Goal: Task Accomplishment & Management: Manage account settings

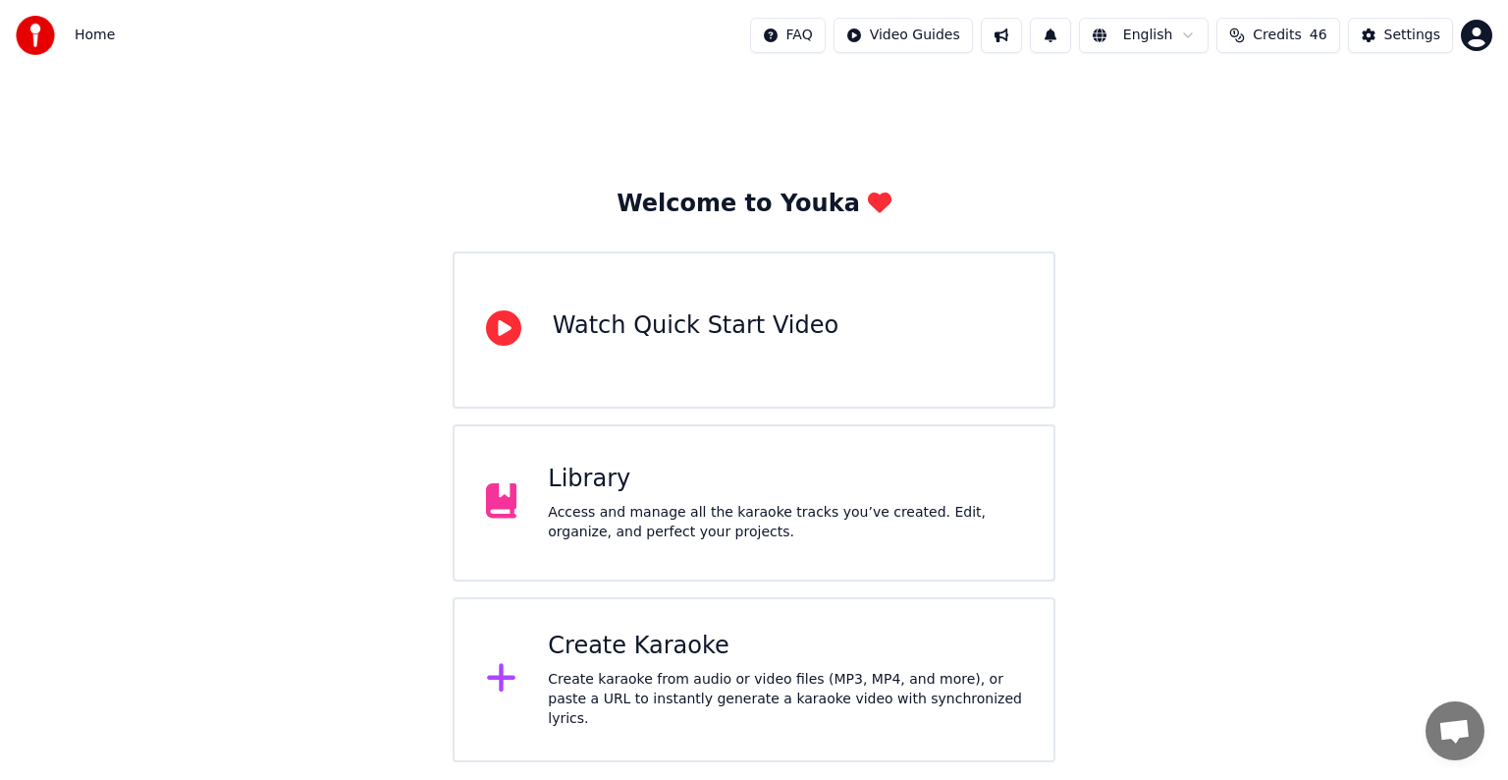
click at [585, 491] on div "Library" at bounding box center [785, 479] width 474 height 31
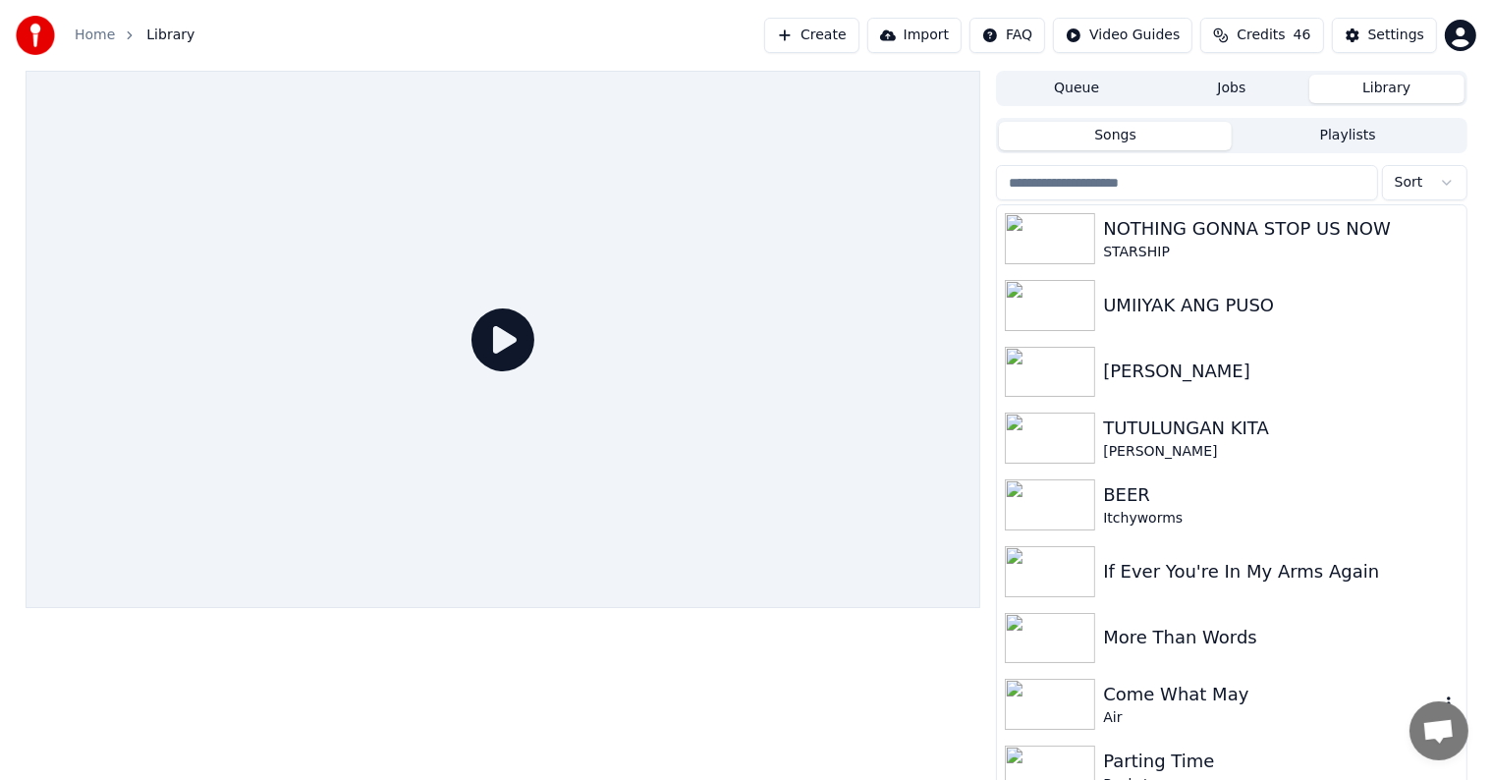
click at [1178, 685] on div "Come What May" at bounding box center [1270, 694] width 335 height 27
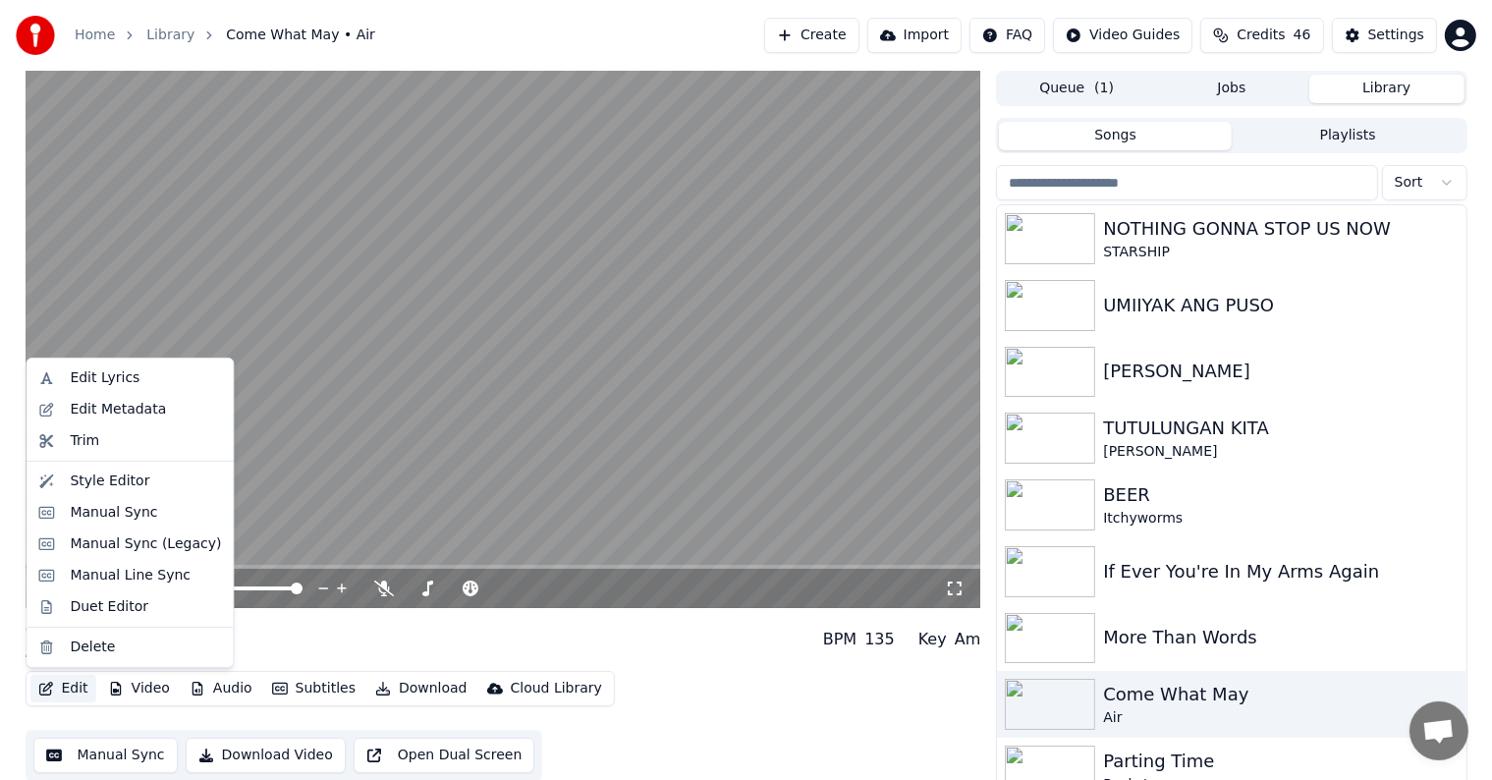
click at [75, 691] on button "Edit" at bounding box center [63, 688] width 66 height 27
click at [88, 483] on div "Style Editor" at bounding box center [110, 481] width 80 height 20
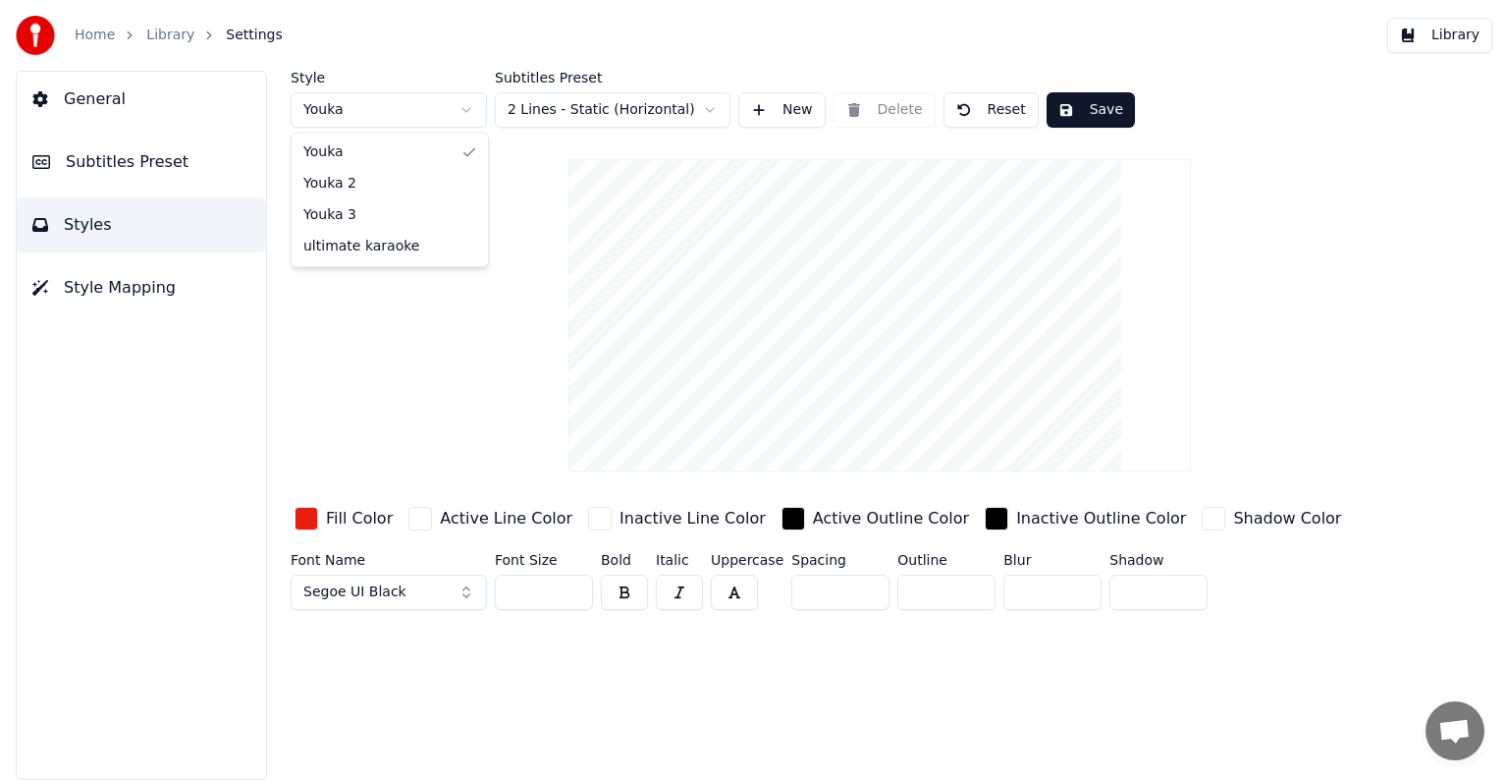
click at [469, 106] on html "Home Library Settings Library General Subtitles Preset Styles Style Mapping Sty…" at bounding box center [754, 390] width 1508 height 780
type input "***"
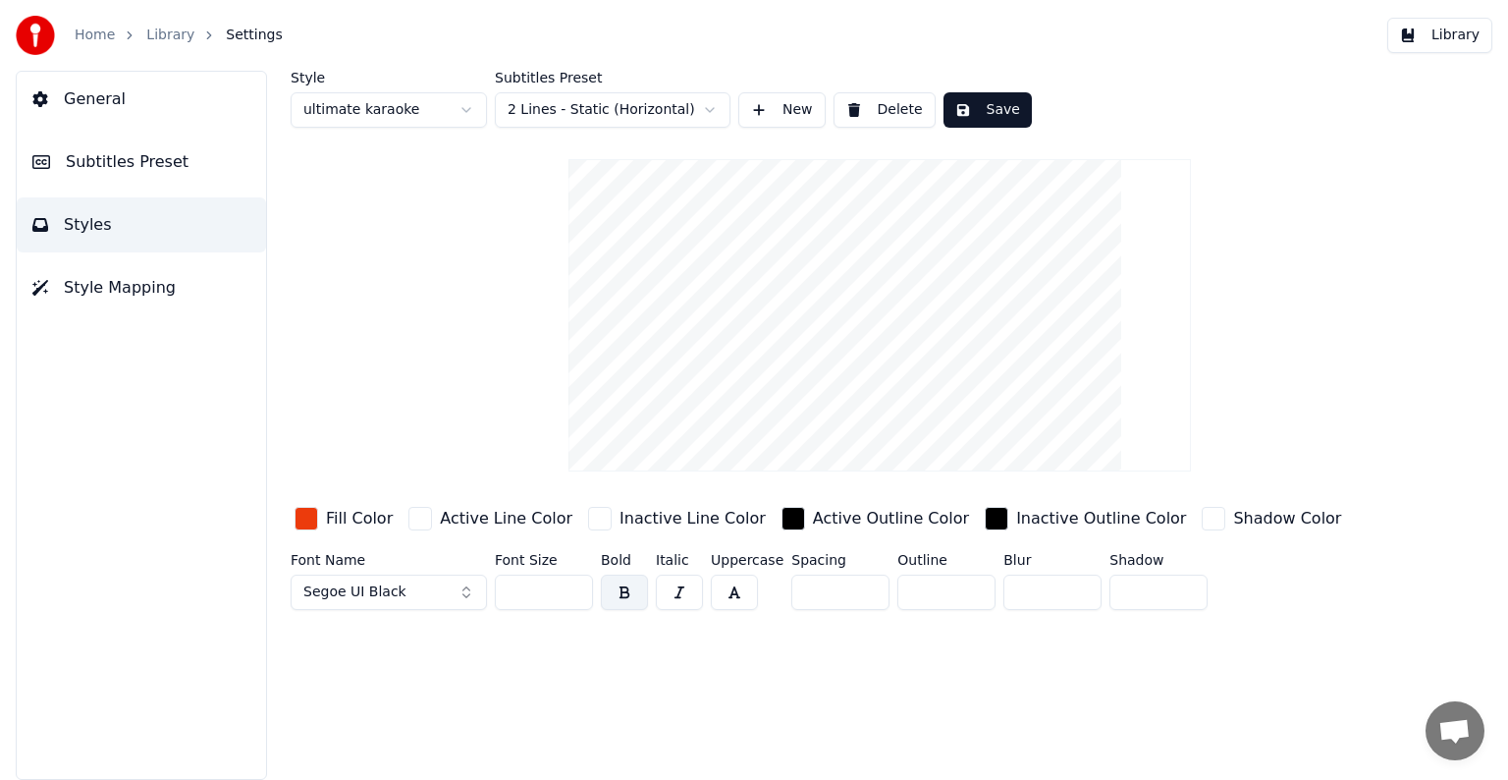
click at [986, 110] on button "Save" at bounding box center [988, 109] width 88 height 35
click at [110, 106] on span "General" at bounding box center [95, 99] width 62 height 24
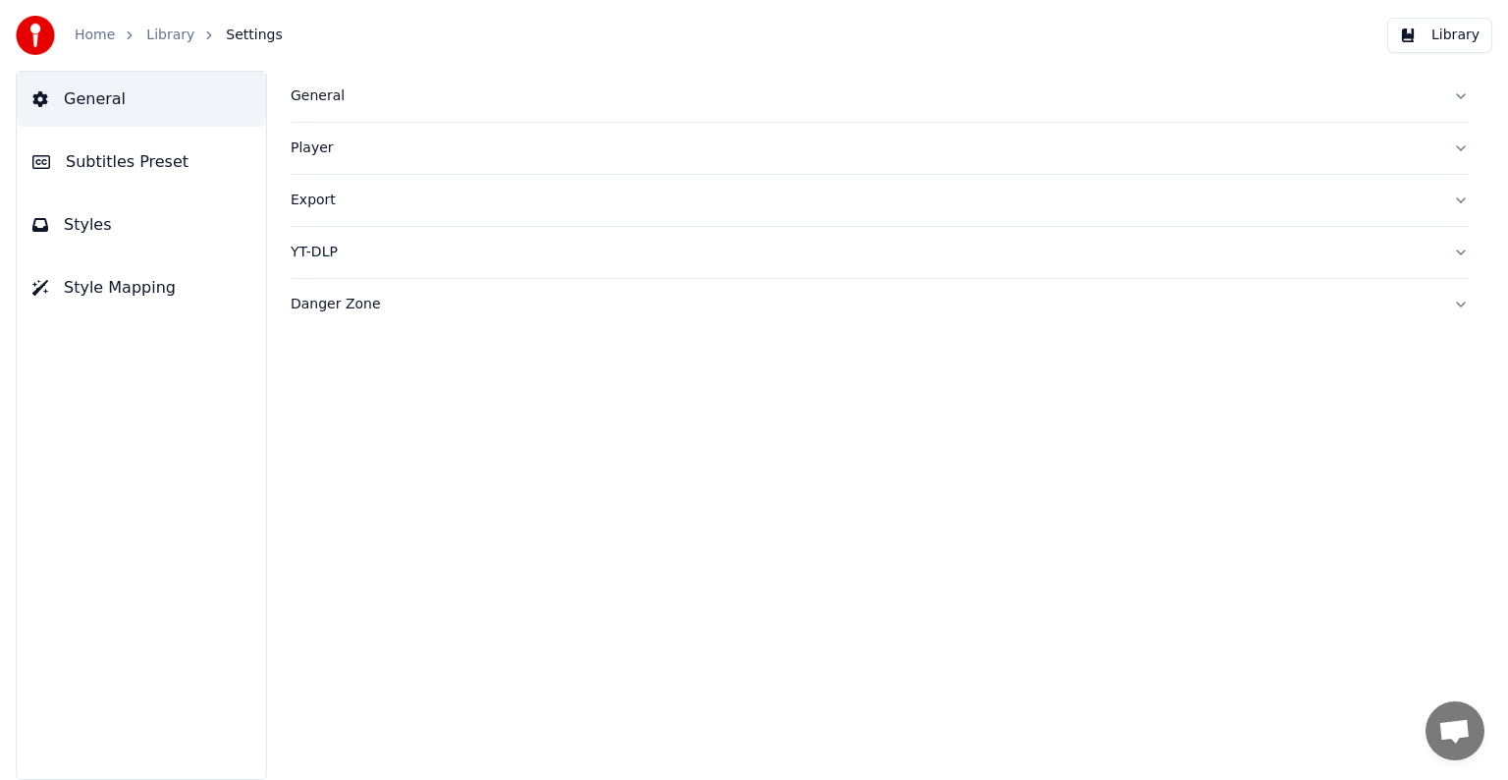
click at [101, 168] on span "Subtitles Preset" at bounding box center [127, 162] width 123 height 24
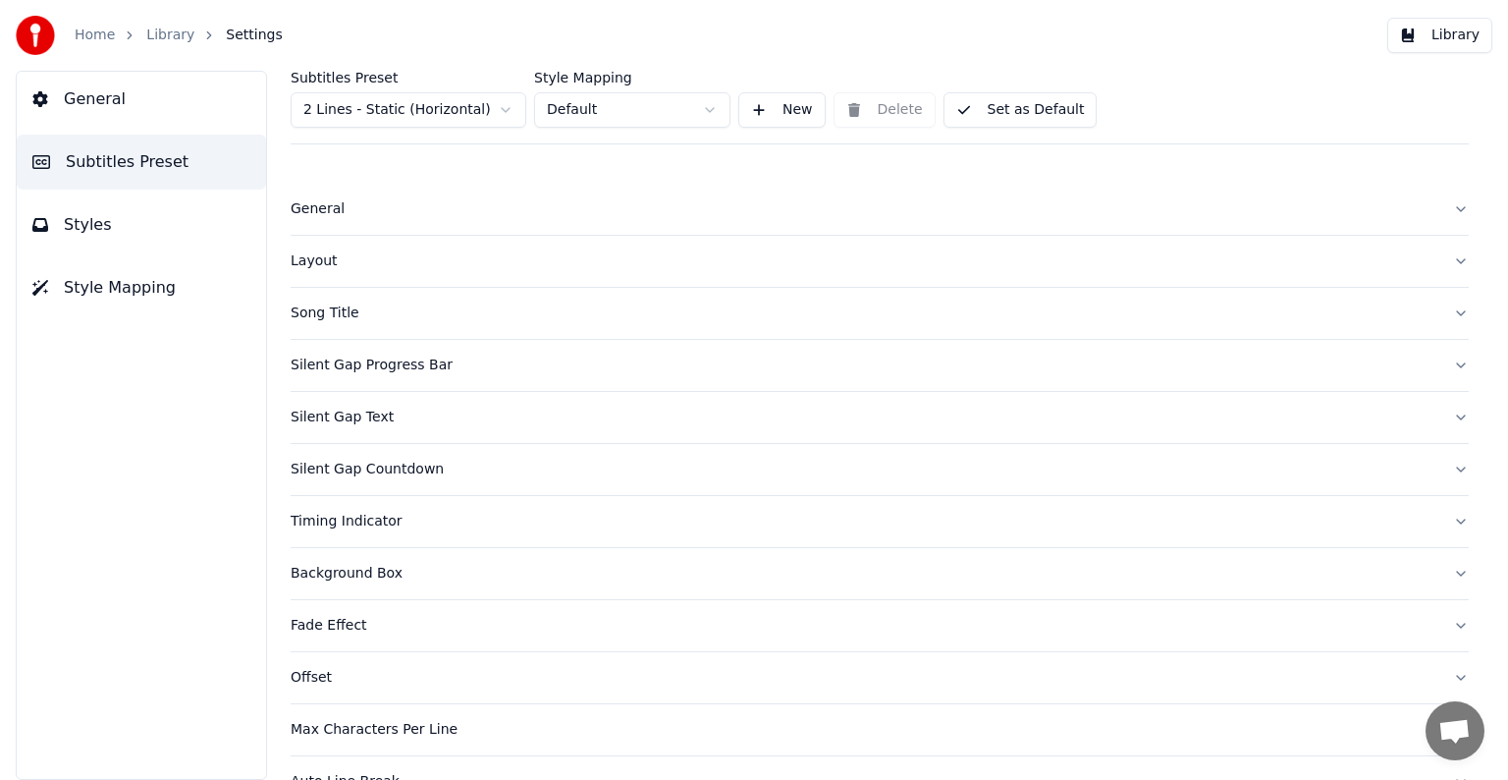
click at [1442, 43] on button "Library" at bounding box center [1440, 35] width 105 height 35
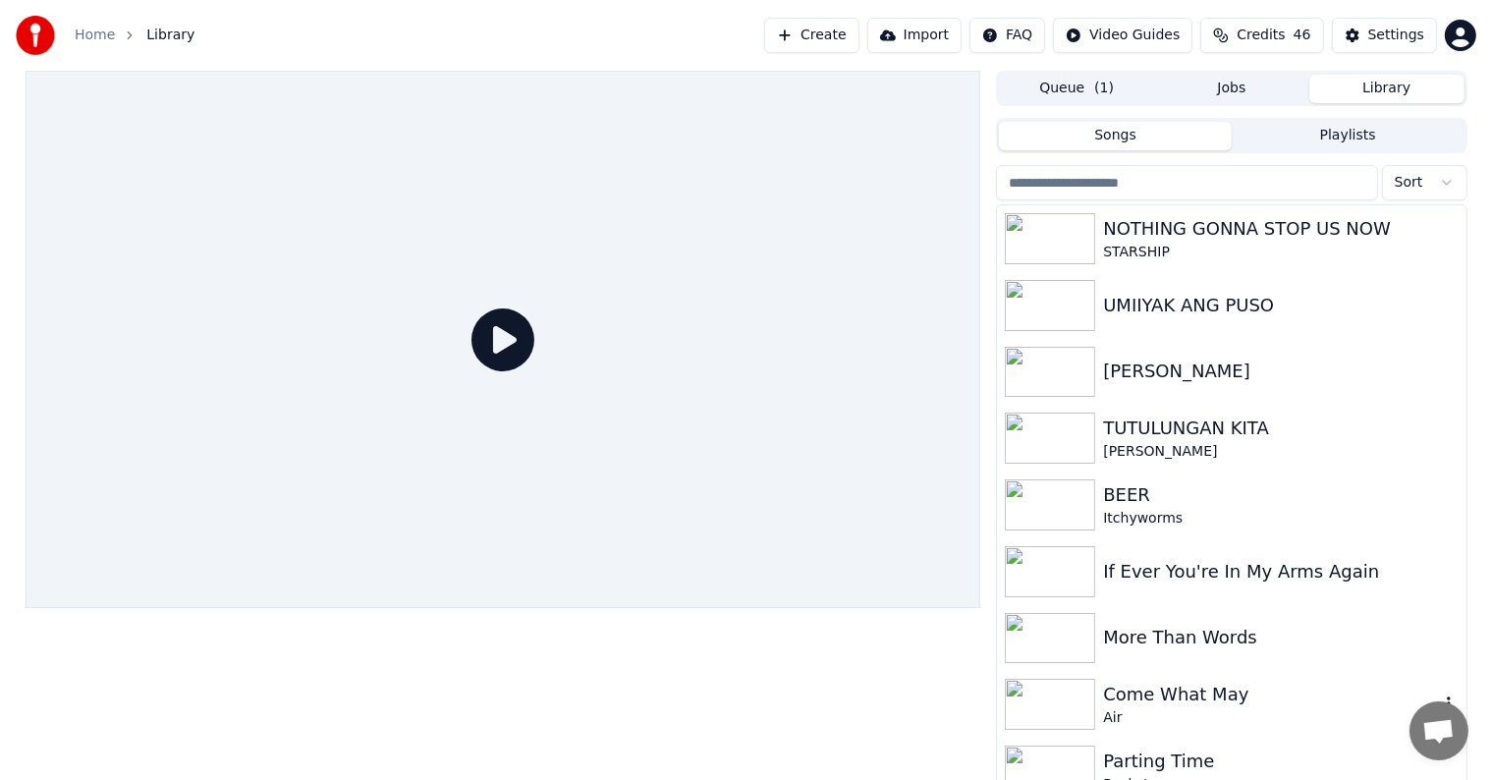
click at [1135, 695] on div "Come What May" at bounding box center [1270, 694] width 335 height 27
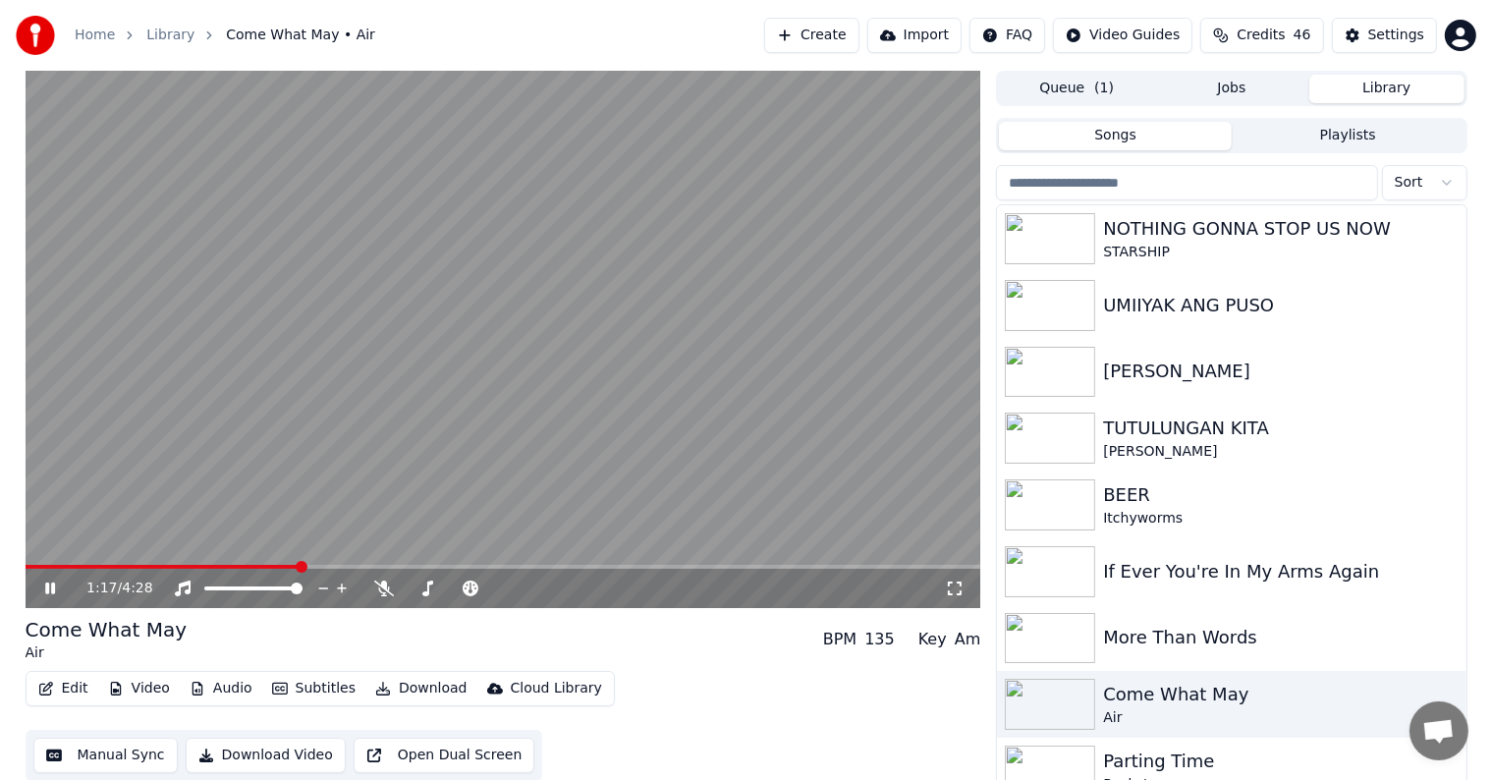
click at [300, 569] on span at bounding box center [504, 567] width 956 height 4
click at [460, 569] on span at bounding box center [504, 567] width 956 height 4
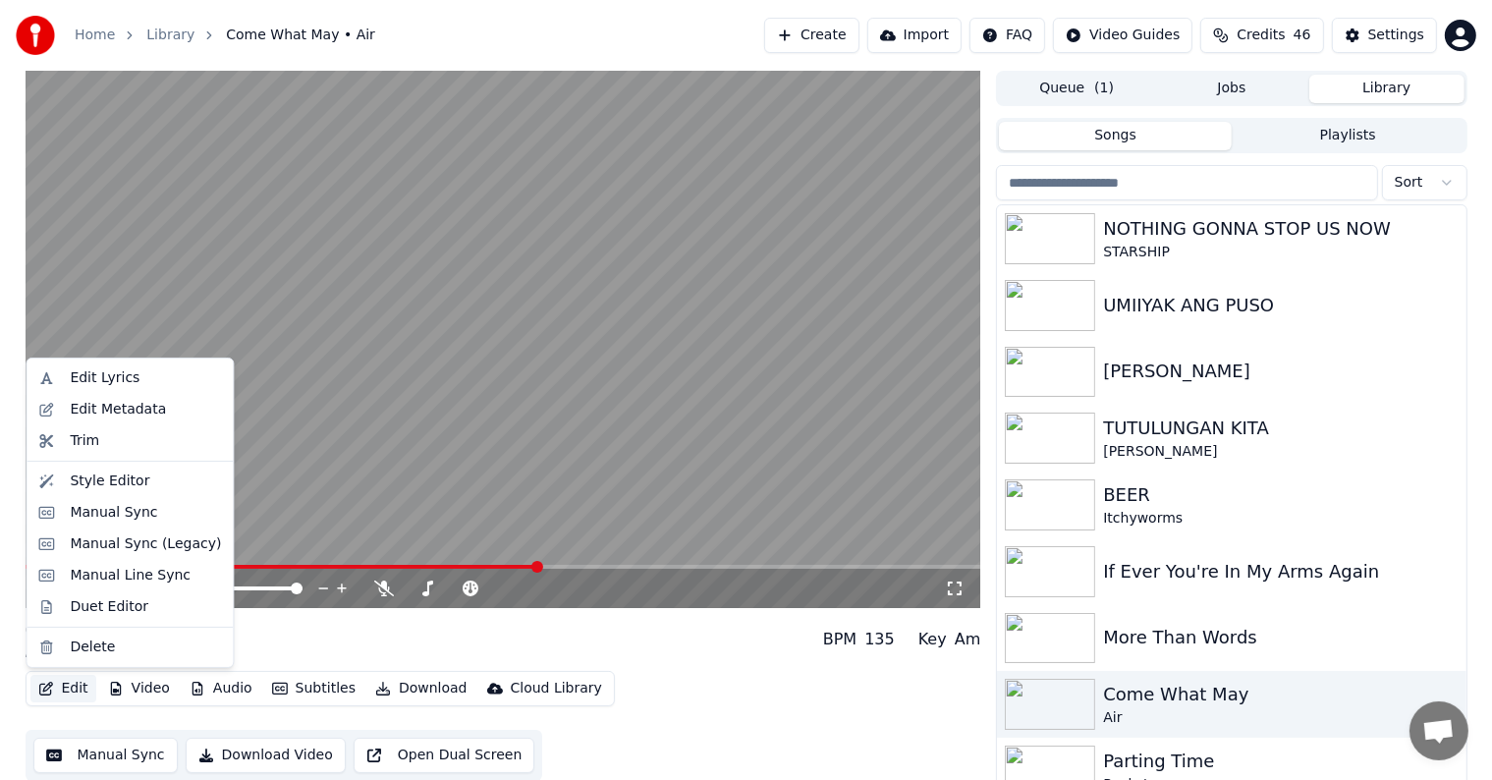
click at [79, 683] on button "Edit" at bounding box center [63, 688] width 66 height 27
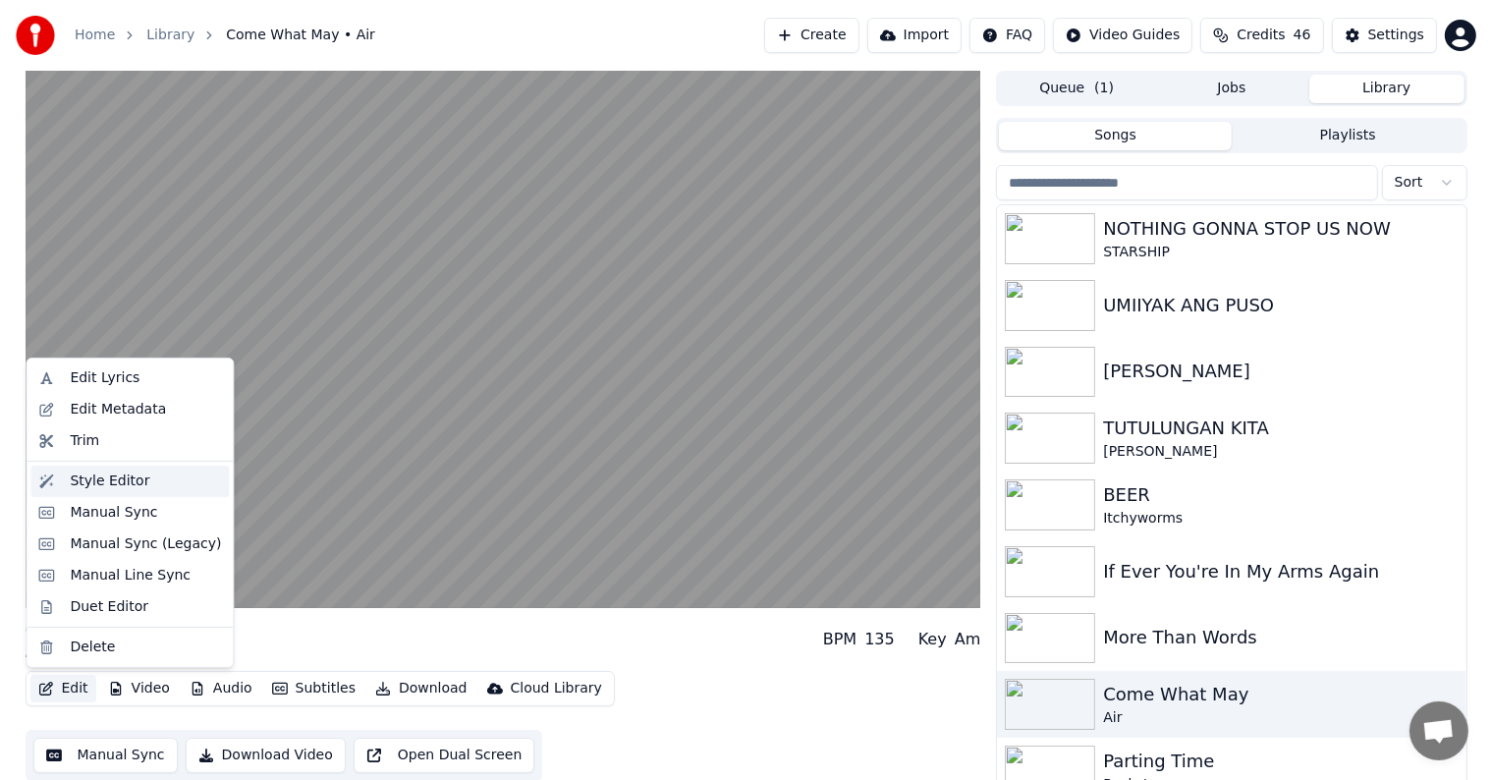
click at [110, 481] on div "Style Editor" at bounding box center [110, 481] width 80 height 20
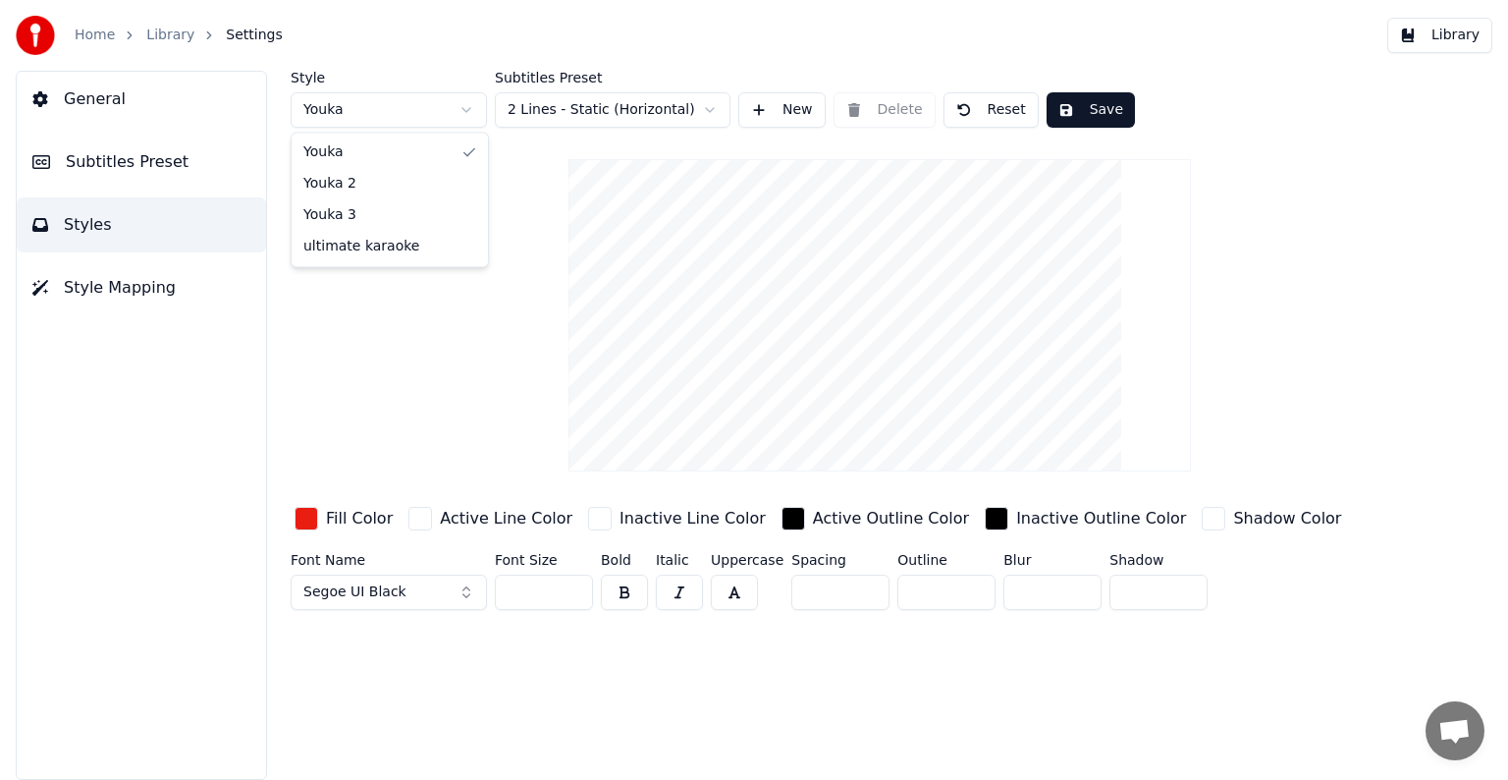
click at [467, 108] on html "Home Library Settings Library General Subtitles Preset Styles Style Mapping Sty…" at bounding box center [754, 390] width 1508 height 780
click at [987, 108] on html "Home Library Settings Library General Subtitles Preset Styles Style Mapping Sty…" at bounding box center [754, 390] width 1508 height 780
click at [1007, 111] on button "Reset" at bounding box center [991, 109] width 95 height 35
click at [460, 108] on html "Home Library Settings Library General Subtitles Preset Styles Style Mapping Sty…" at bounding box center [754, 390] width 1508 height 780
type input "***"
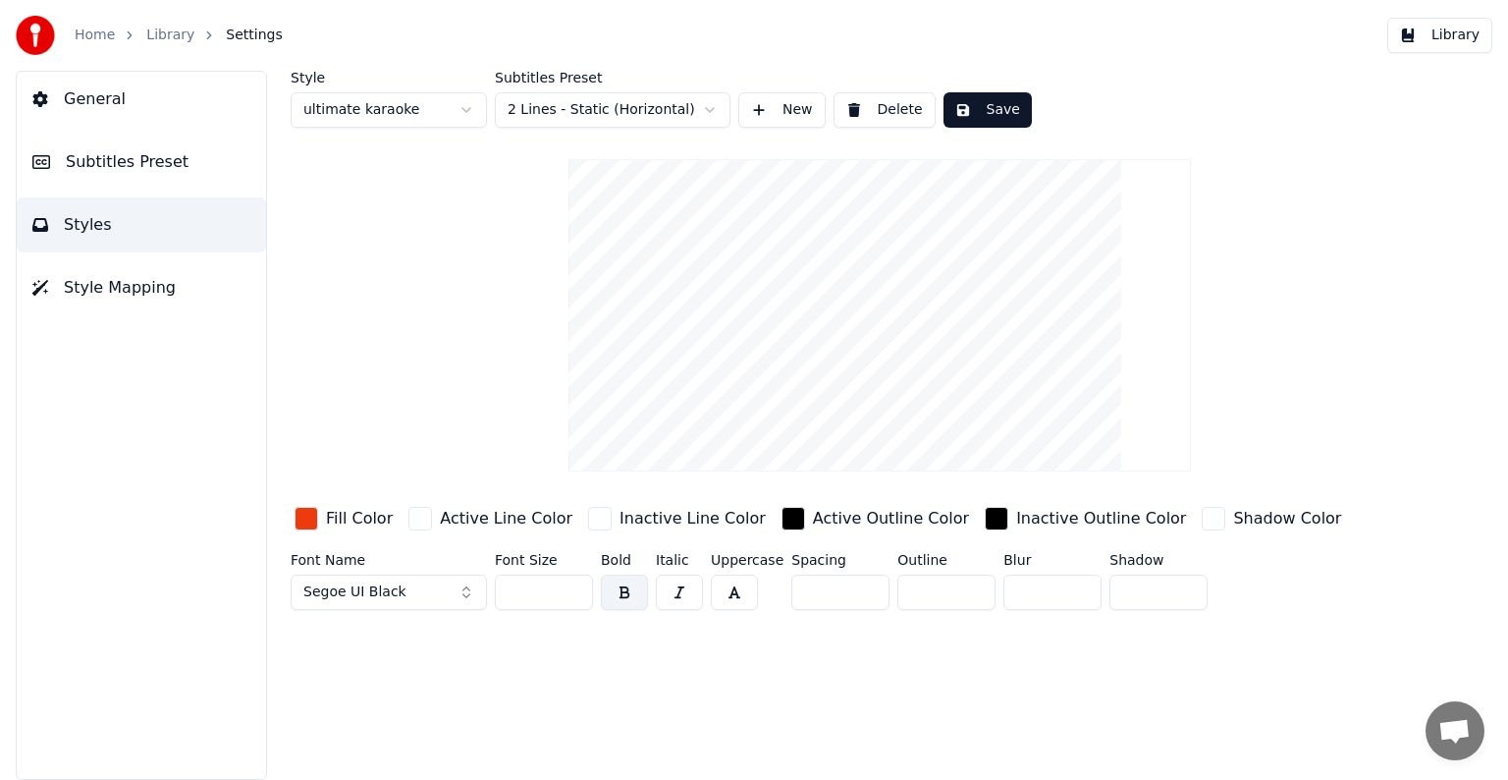
click at [982, 104] on button "Save" at bounding box center [988, 109] width 88 height 35
click at [173, 40] on link "Library" at bounding box center [170, 36] width 48 height 20
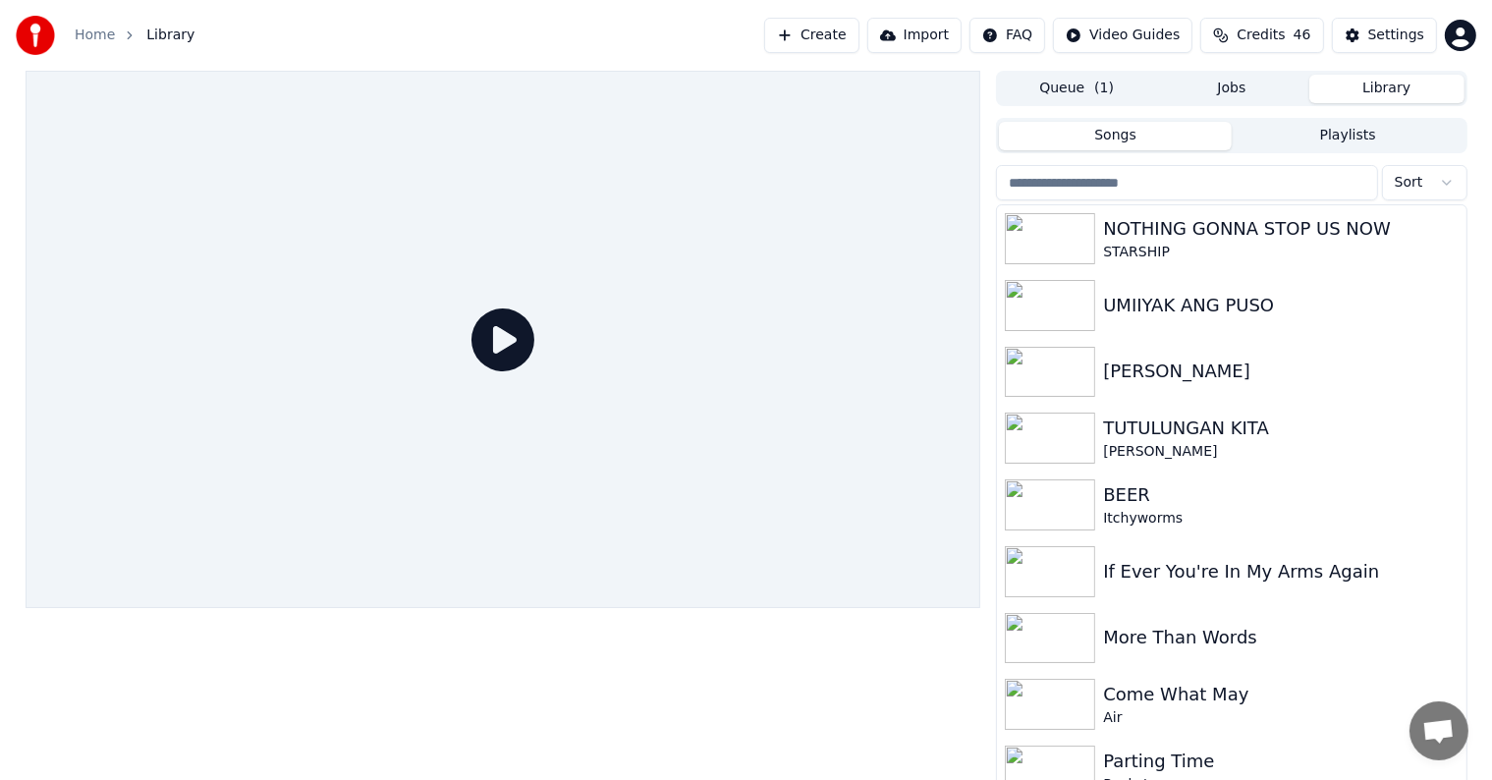
click at [504, 338] on icon at bounding box center [502, 339] width 63 height 63
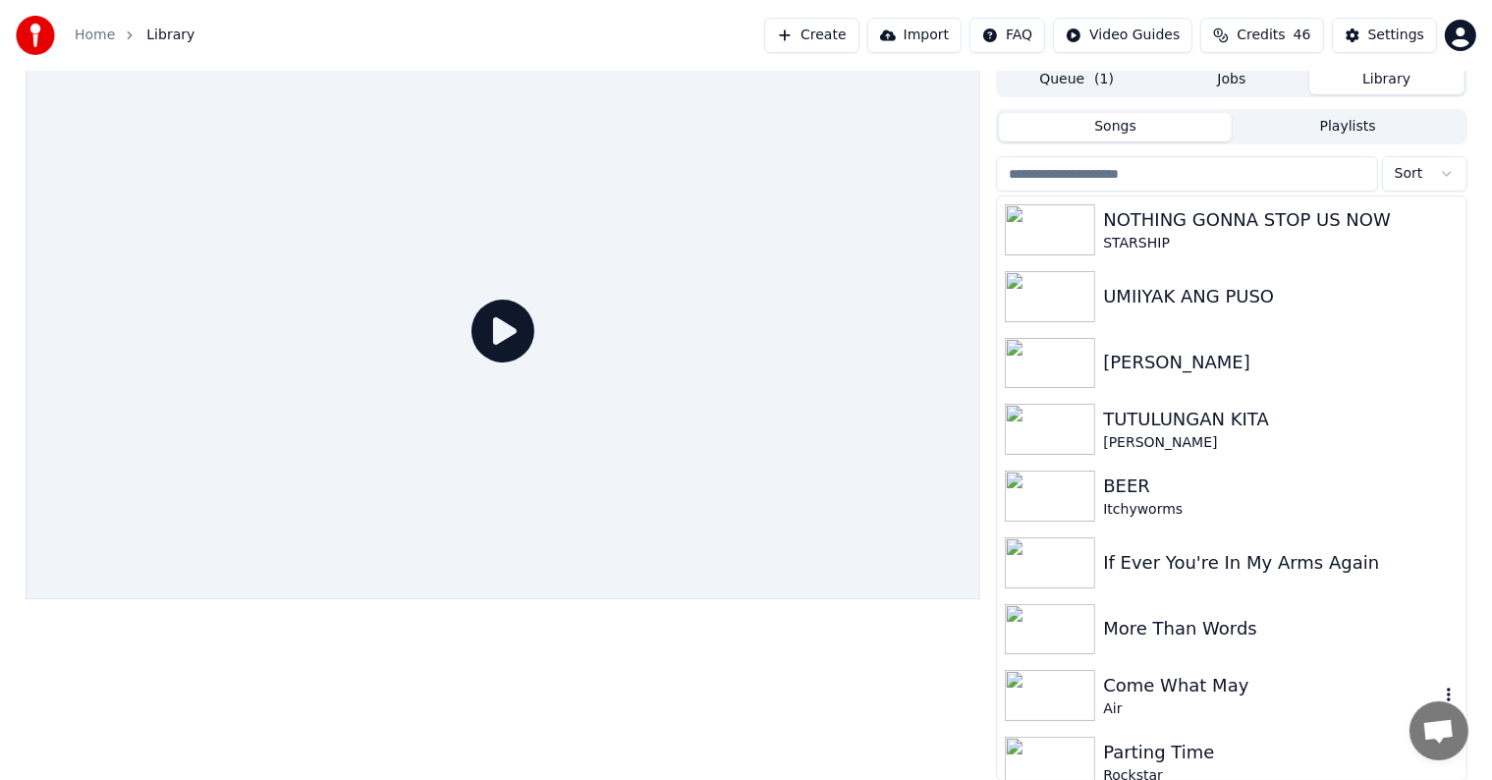
click at [1123, 703] on div "Air" at bounding box center [1270, 709] width 335 height 20
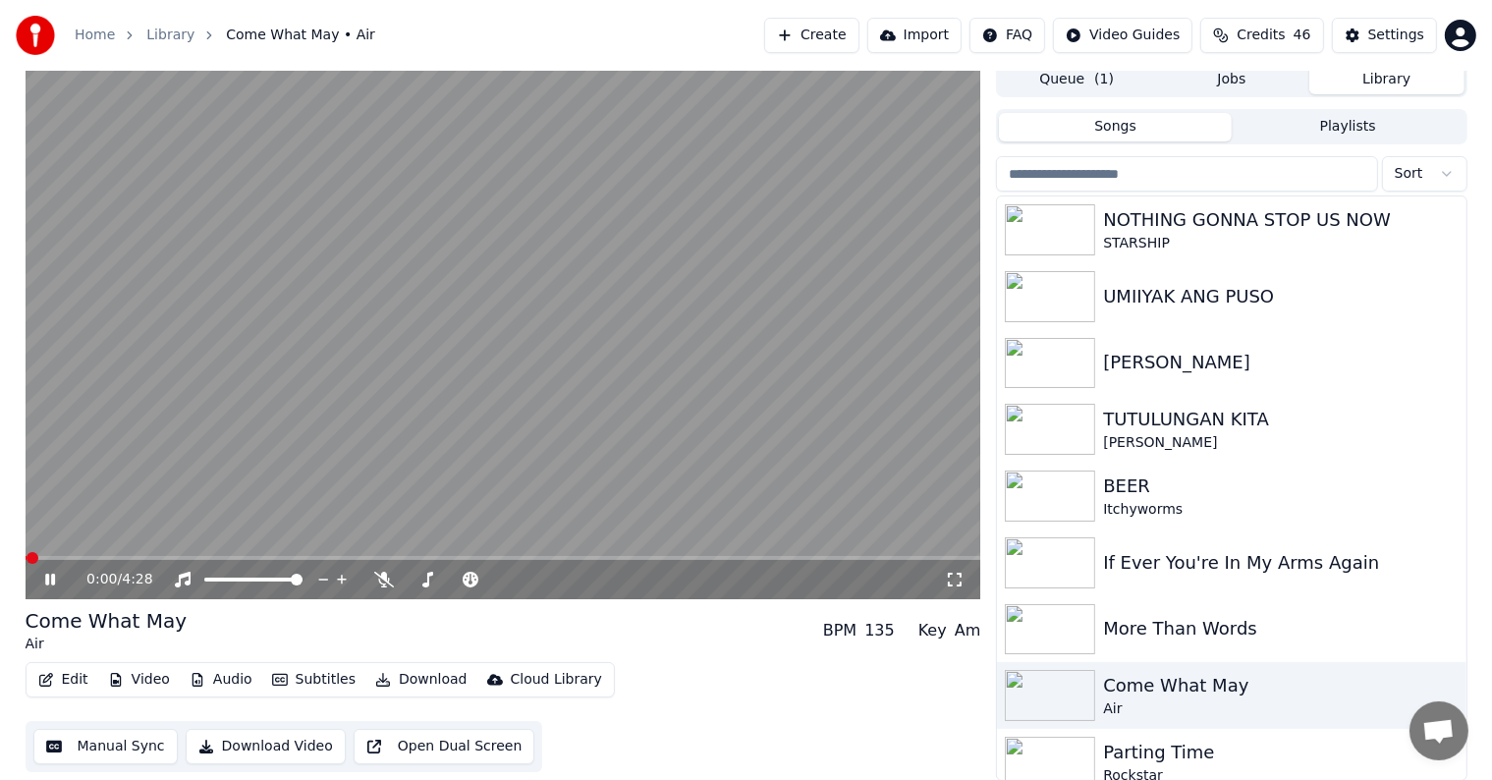
click at [225, 553] on video at bounding box center [504, 330] width 956 height 537
click at [232, 557] on span at bounding box center [504, 558] width 956 height 4
click at [75, 682] on button "Edit" at bounding box center [63, 679] width 66 height 27
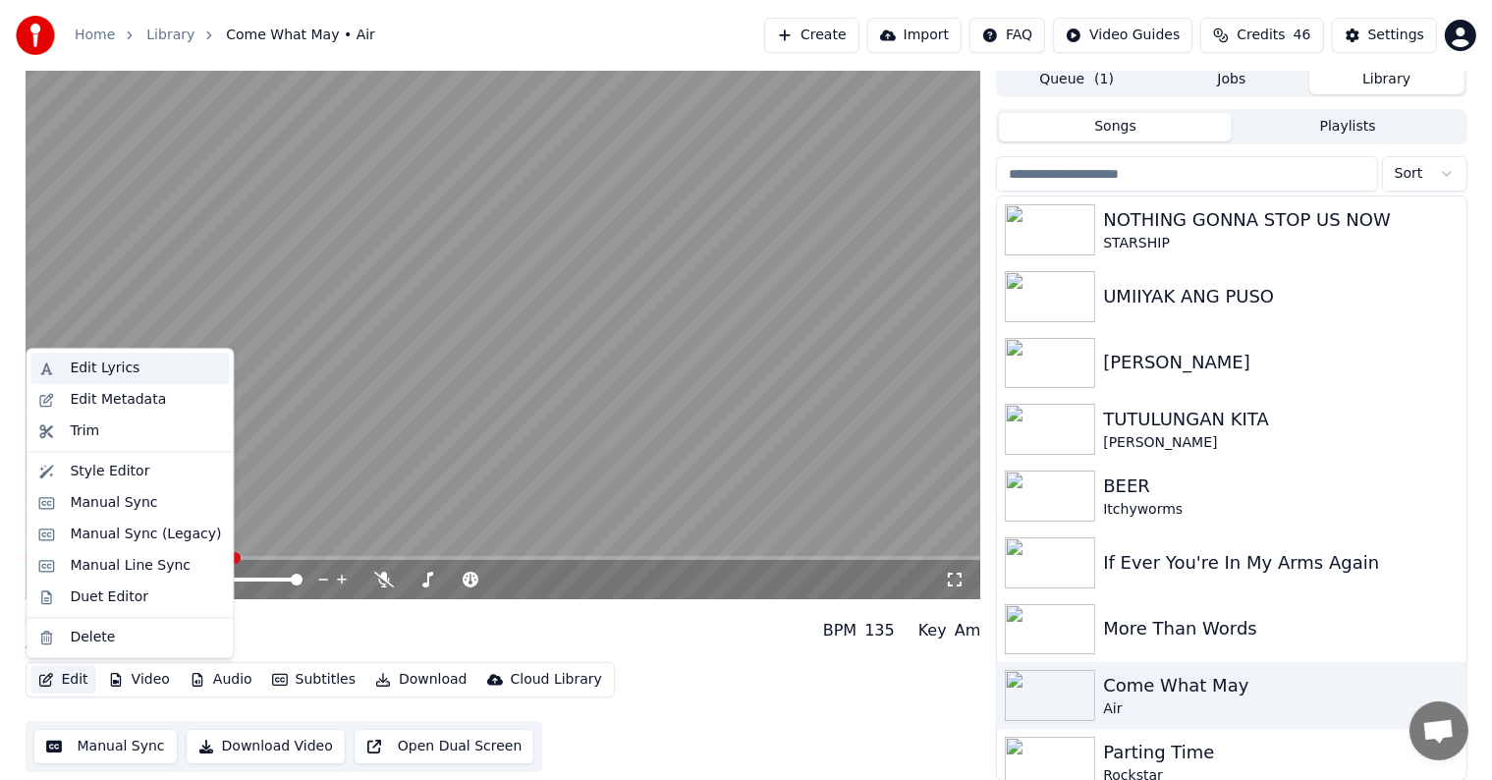
click at [95, 369] on div "Edit Lyrics" at bounding box center [105, 368] width 70 height 20
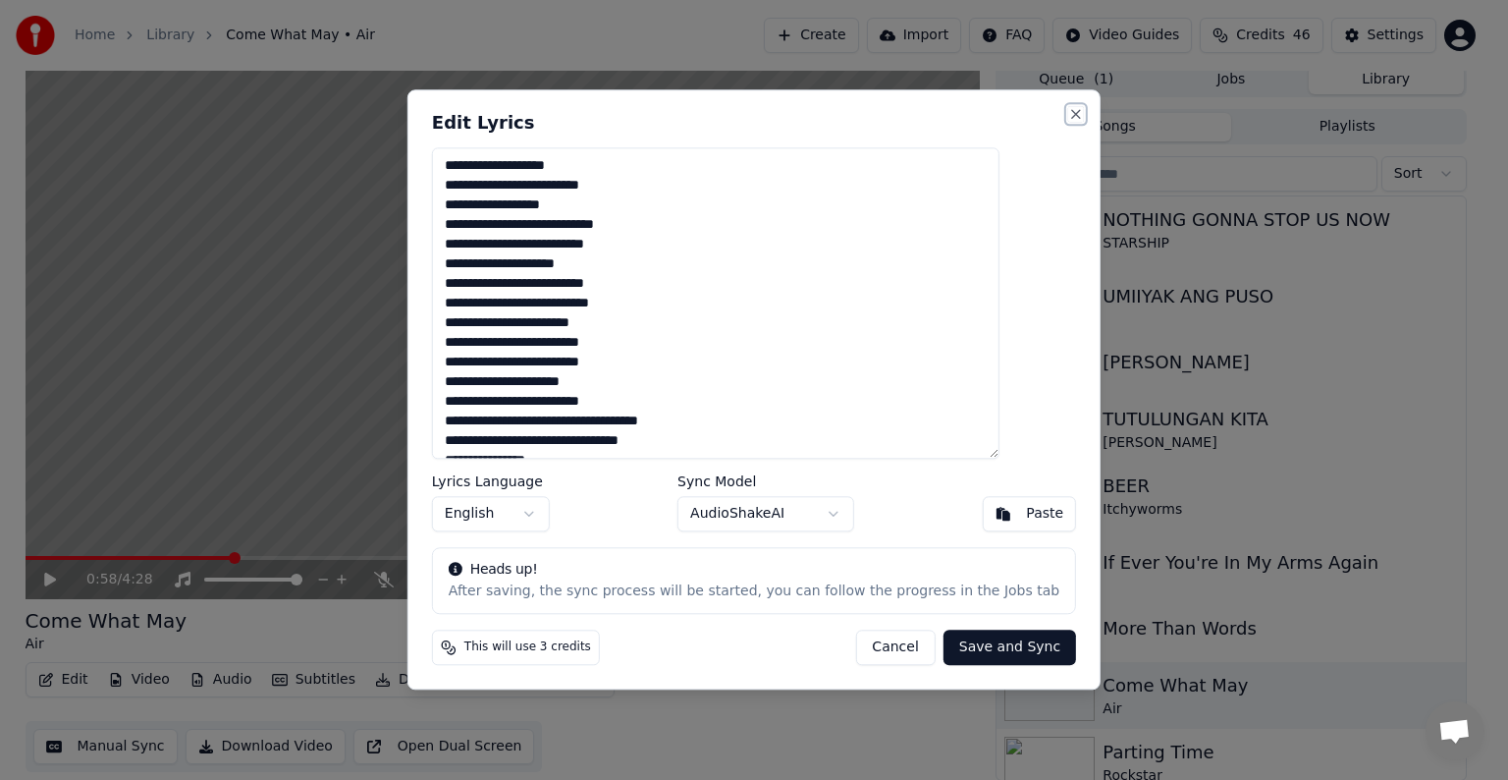
click at [1068, 106] on button "Close" at bounding box center [1076, 114] width 16 height 16
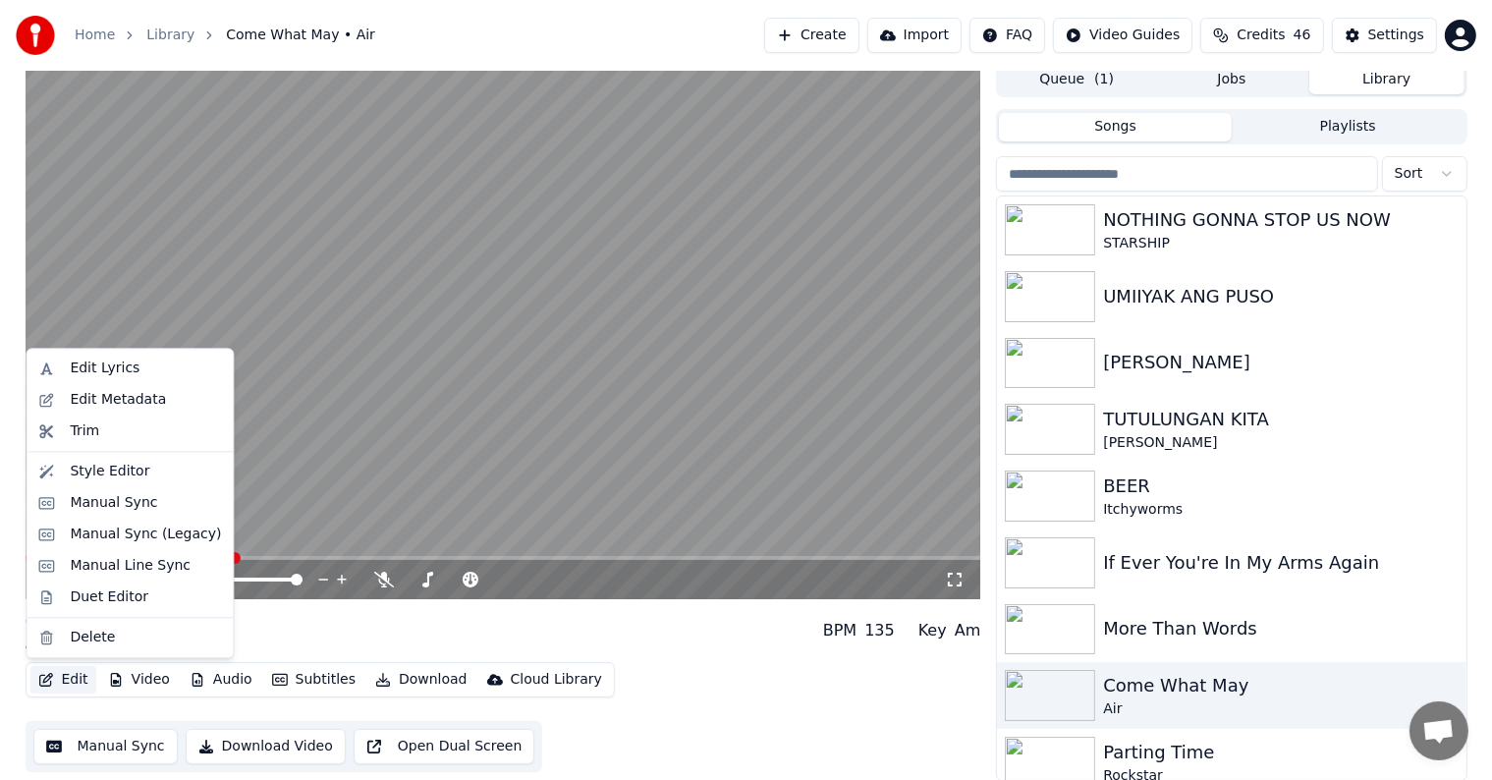
click at [77, 682] on button "Edit" at bounding box center [63, 679] width 66 height 27
click at [102, 467] on div "Style Editor" at bounding box center [110, 472] width 80 height 20
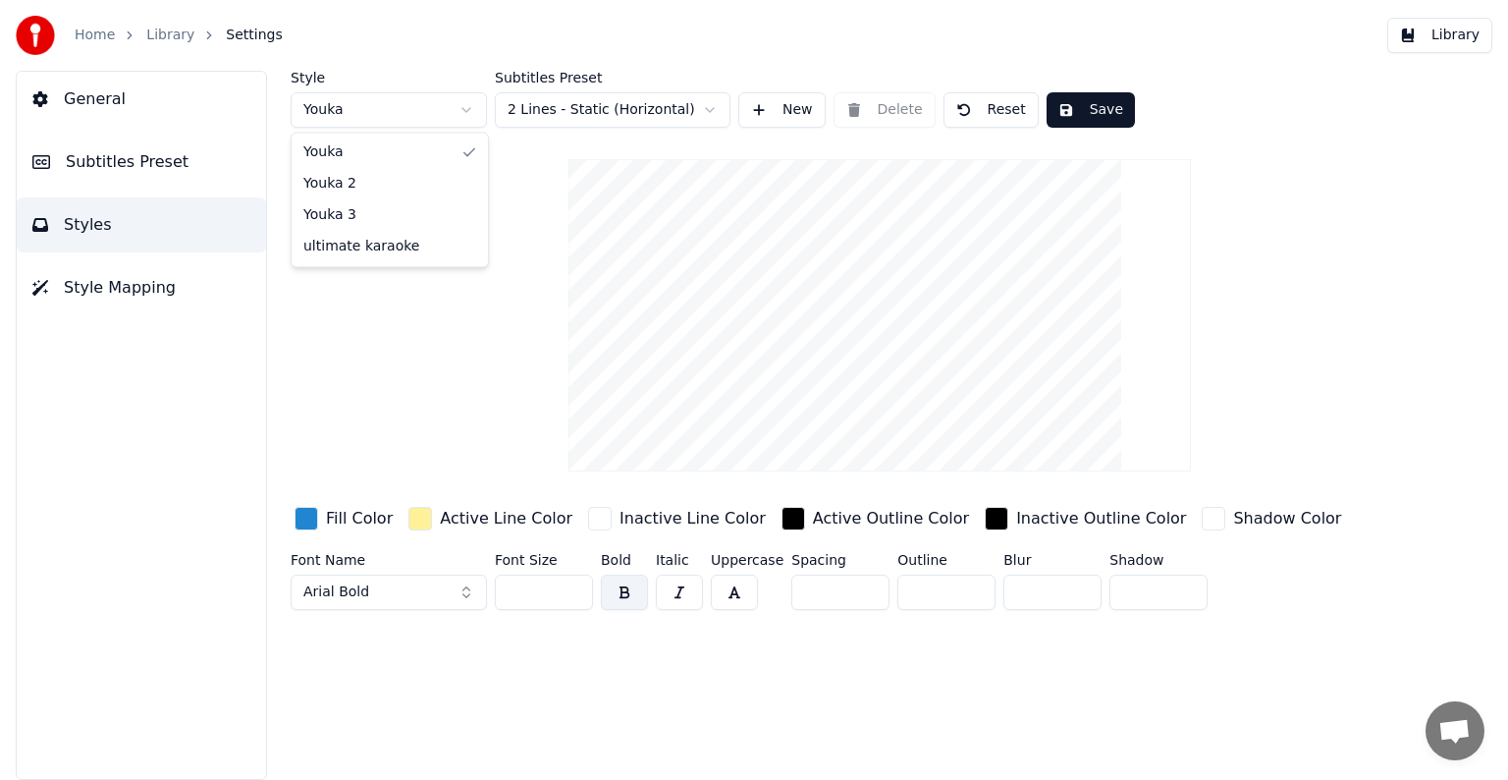
click at [469, 110] on html "Home Library Settings Library General Subtitles Preset Styles Style Mapping Sty…" at bounding box center [754, 390] width 1508 height 780
type input "***"
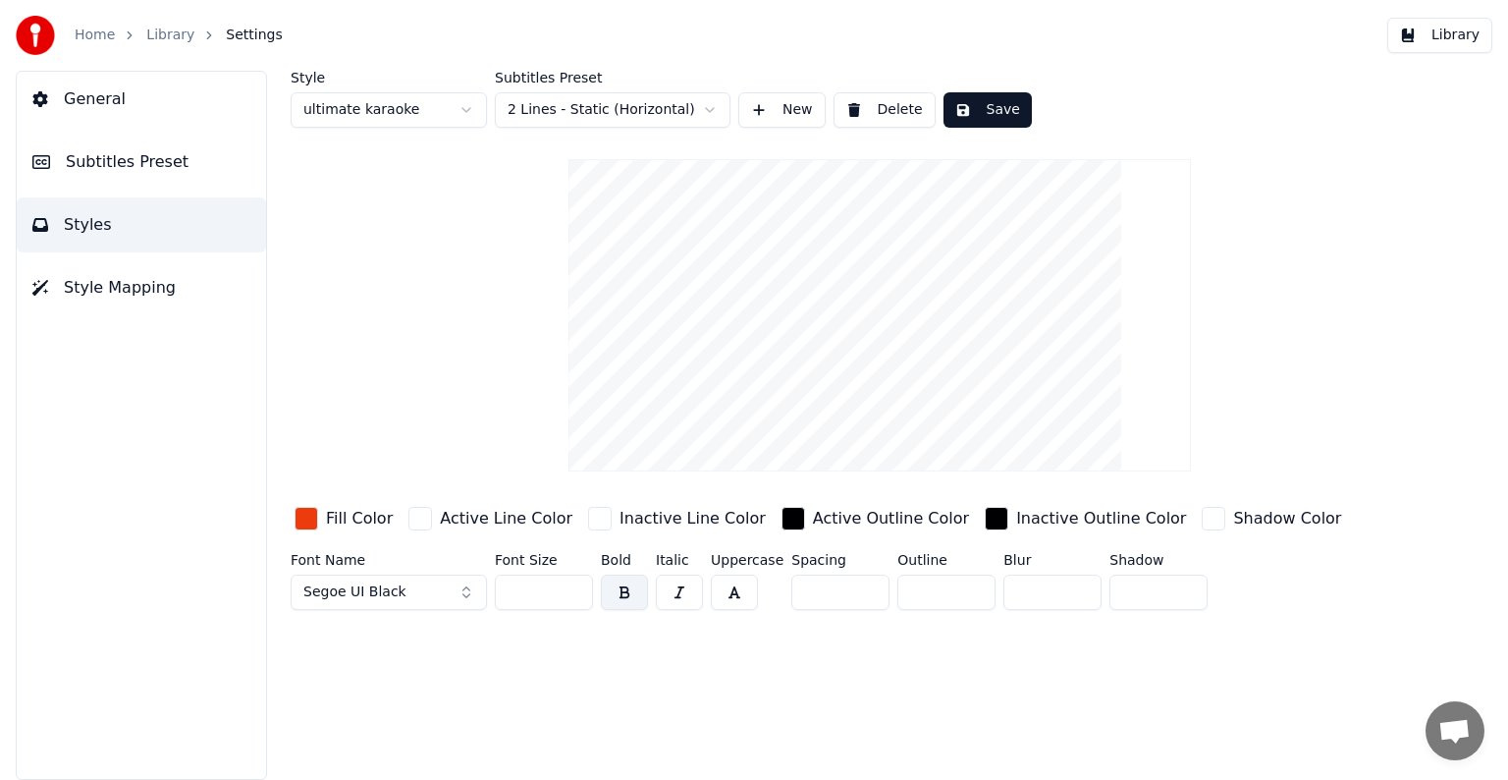
click at [974, 109] on button "Save" at bounding box center [988, 109] width 88 height 35
click at [704, 114] on html "Home Library Settings Library General Subtitles Preset Styles Style Mapping Sty…" at bounding box center [754, 390] width 1508 height 780
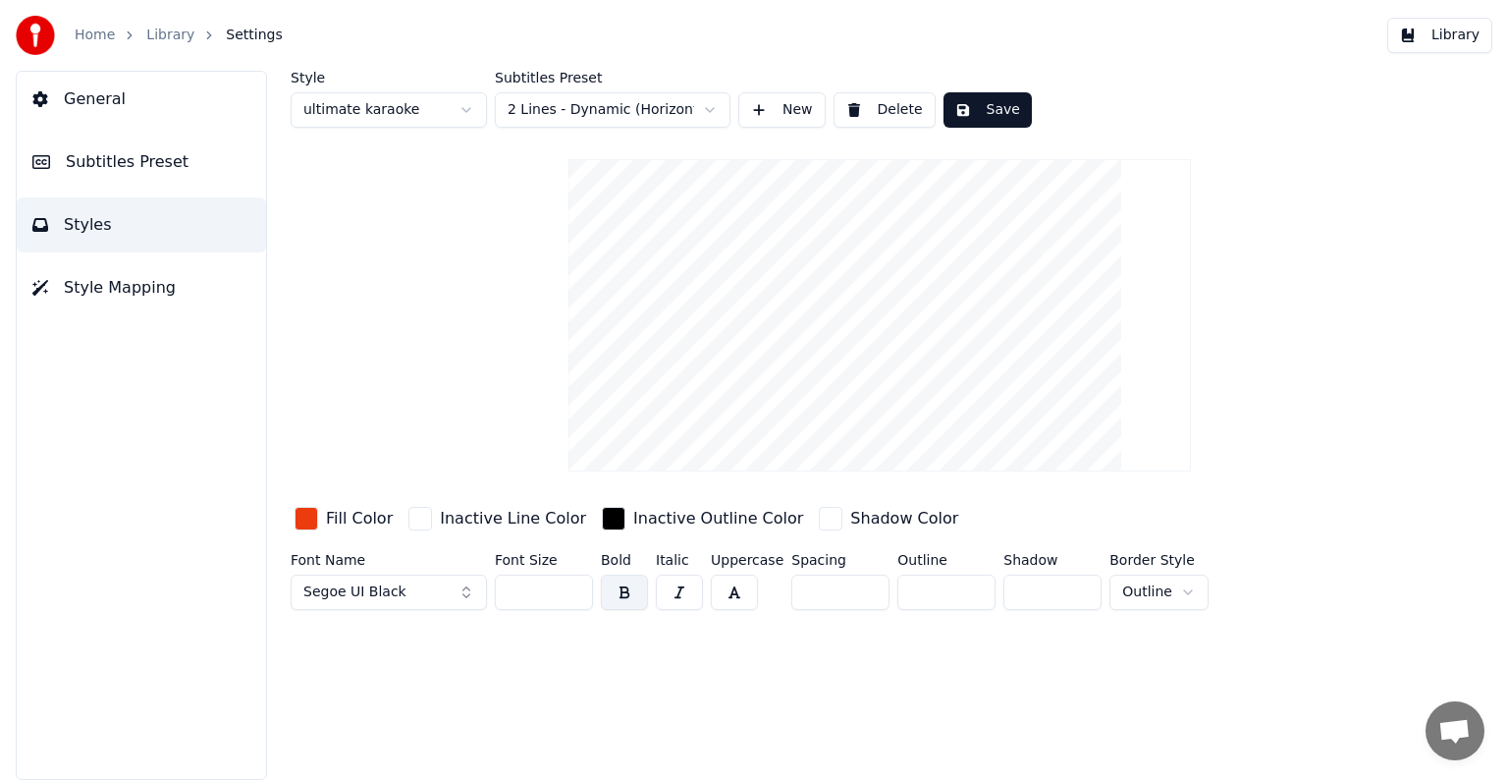
click at [974, 113] on button "Save" at bounding box center [988, 109] width 88 height 35
click at [982, 105] on button "Save" at bounding box center [988, 109] width 88 height 35
click at [114, 157] on span "Subtitles Preset" at bounding box center [127, 162] width 123 height 24
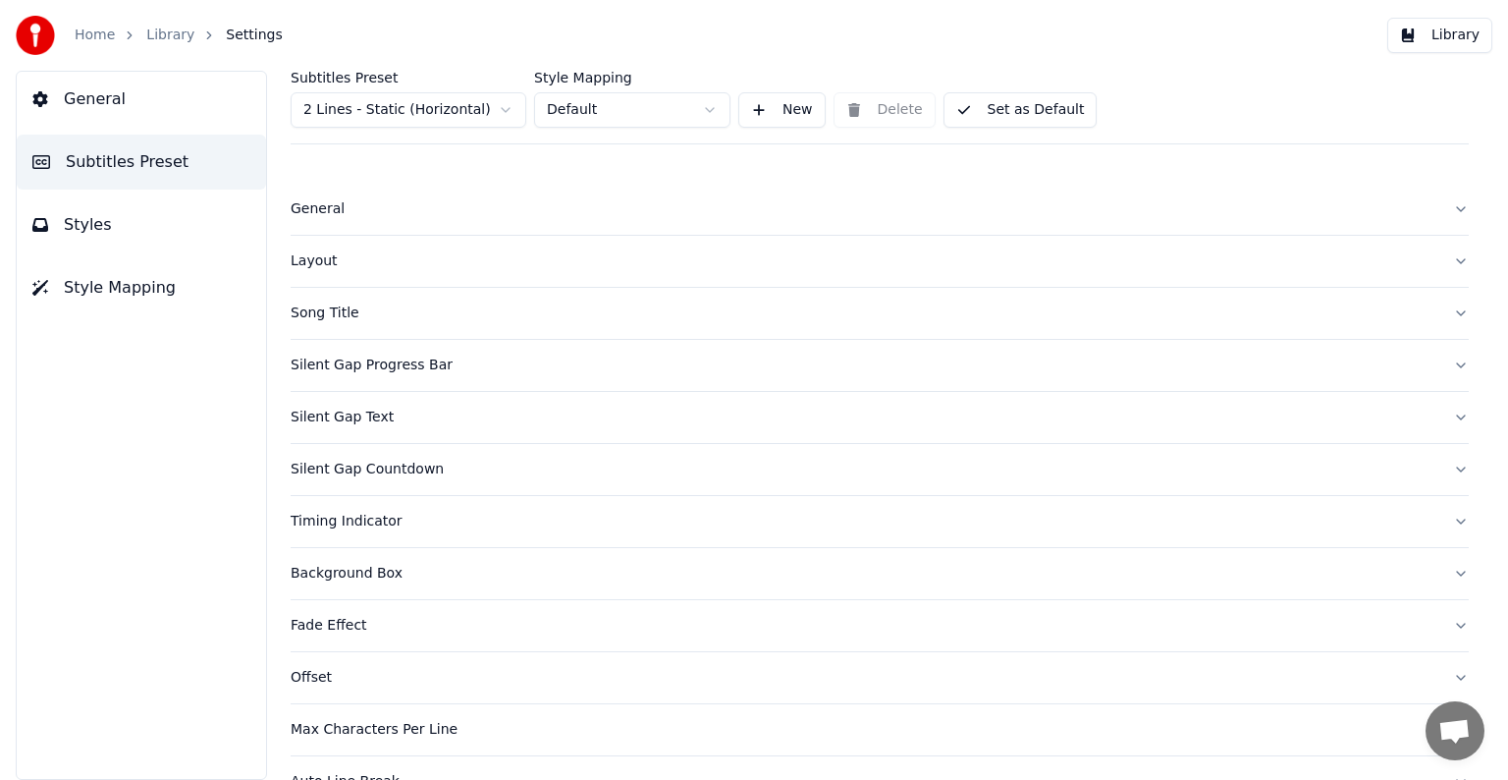
click at [102, 109] on span "General" at bounding box center [95, 99] width 62 height 24
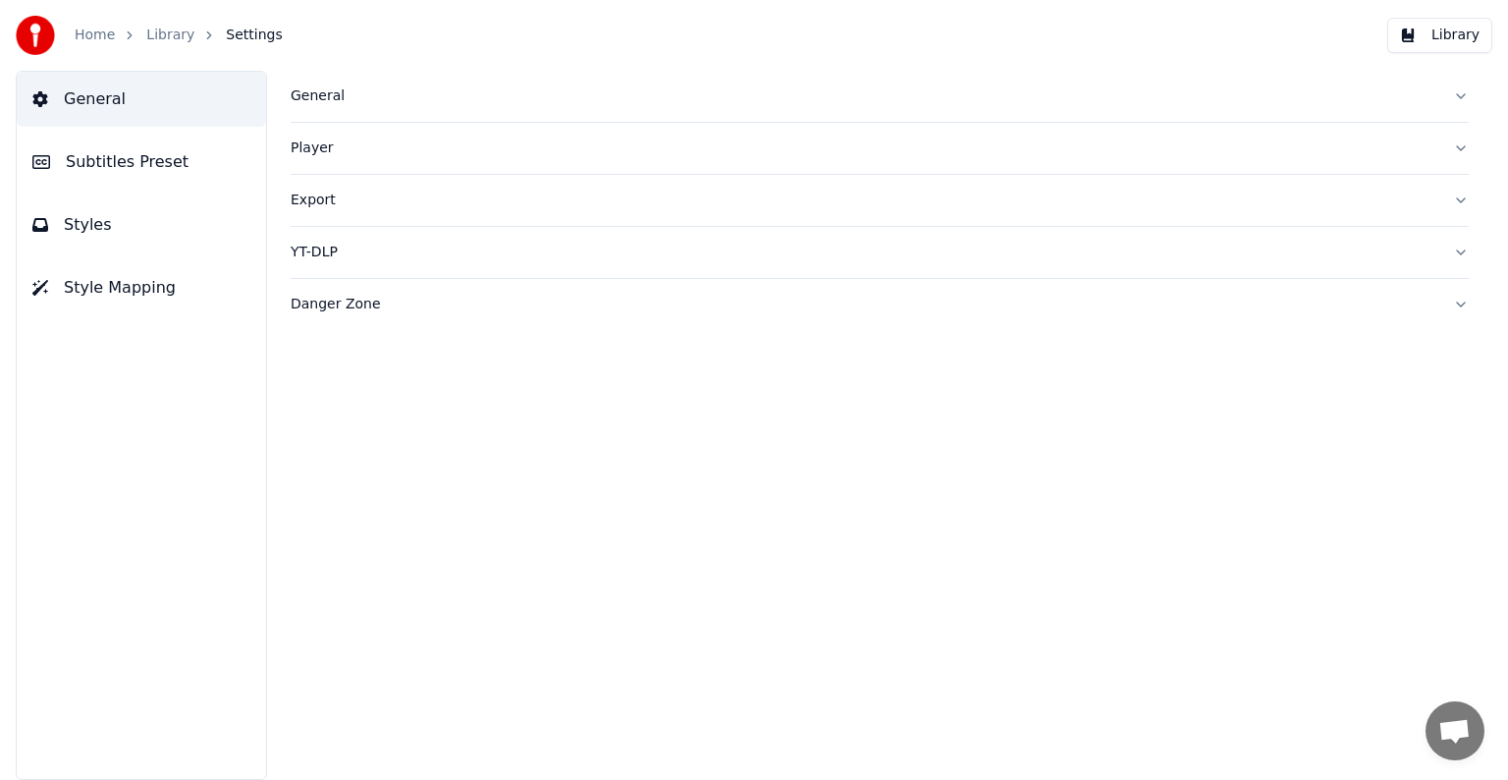
click at [99, 278] on span "Style Mapping" at bounding box center [120, 288] width 112 height 24
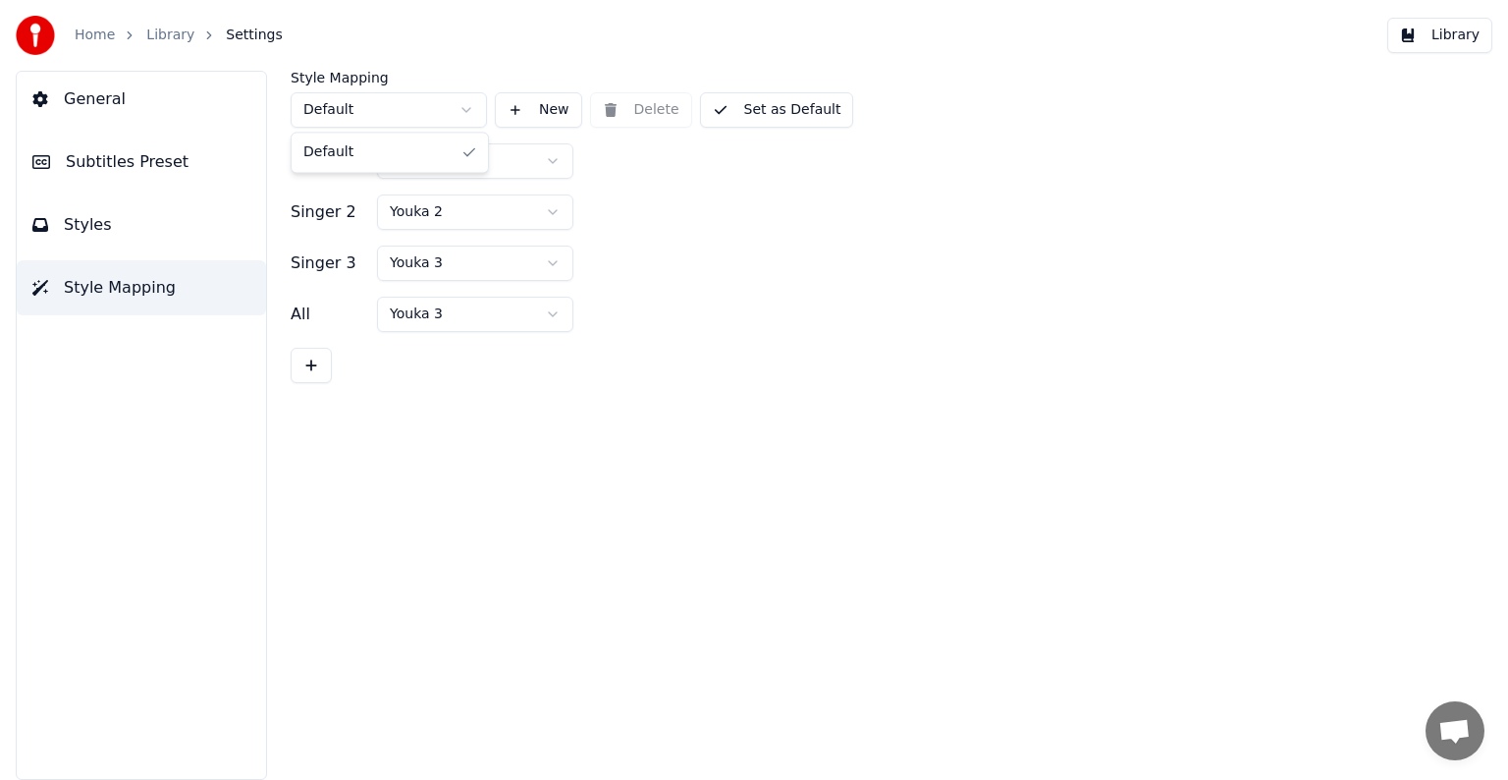
click at [467, 110] on html "Home Library Settings Library General Subtitles Preset Styles Style Mapping Sty…" at bounding box center [754, 390] width 1508 height 780
click at [554, 162] on html "Home Library Settings Library General Subtitles Preset Styles Style Mapping Sty…" at bounding box center [754, 390] width 1508 height 780
drag, startPoint x: 753, startPoint y: 116, endPoint x: 750, endPoint y: 127, distance: 11.2
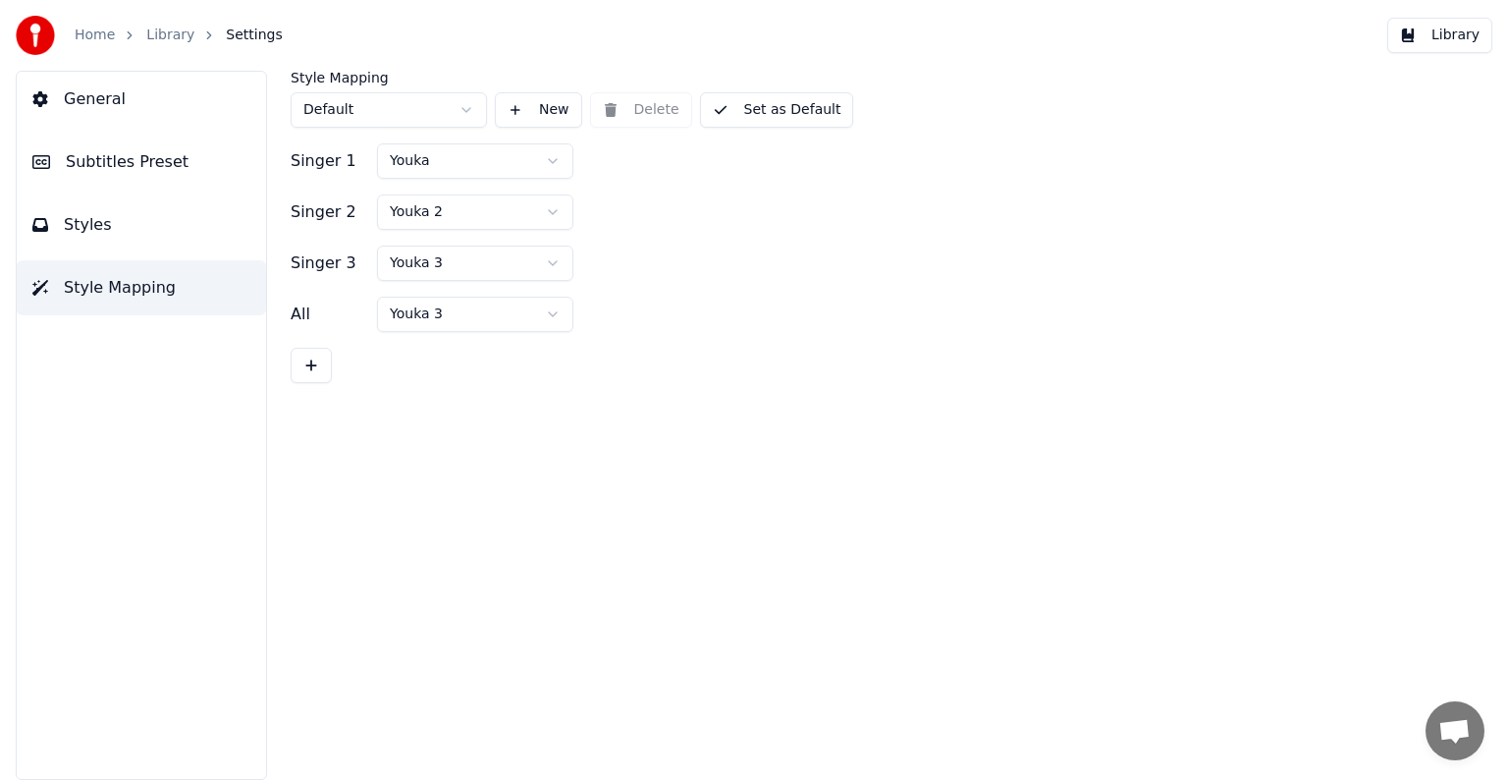
click at [753, 117] on button "Set as Default" at bounding box center [777, 109] width 154 height 35
click at [167, 39] on link "Library" at bounding box center [170, 36] width 48 height 20
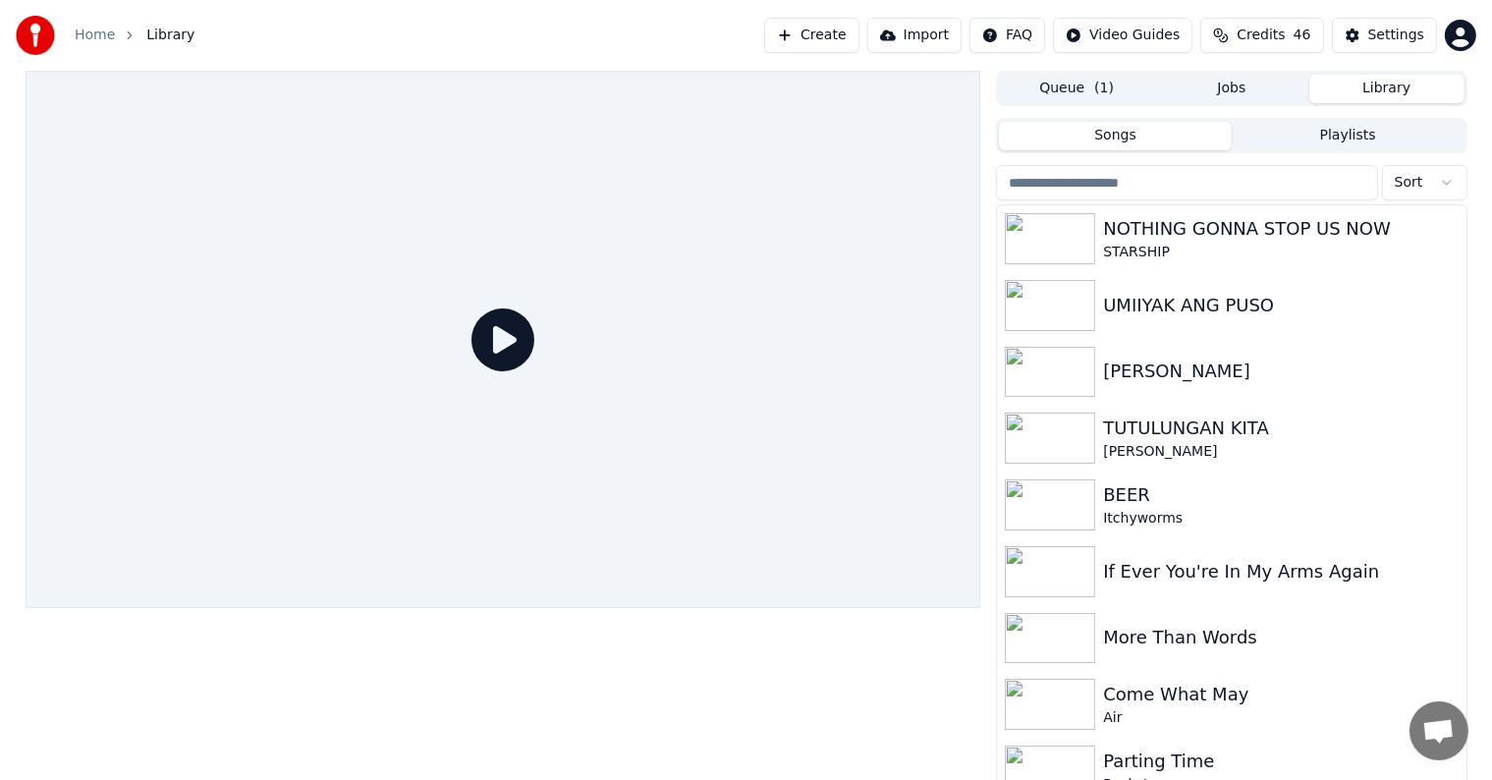
click at [500, 339] on icon at bounding box center [502, 339] width 63 height 63
drag, startPoint x: 1131, startPoint y: 695, endPoint x: 985, endPoint y: 660, distance: 150.5
click at [1131, 695] on div "Come What May" at bounding box center [1270, 694] width 335 height 27
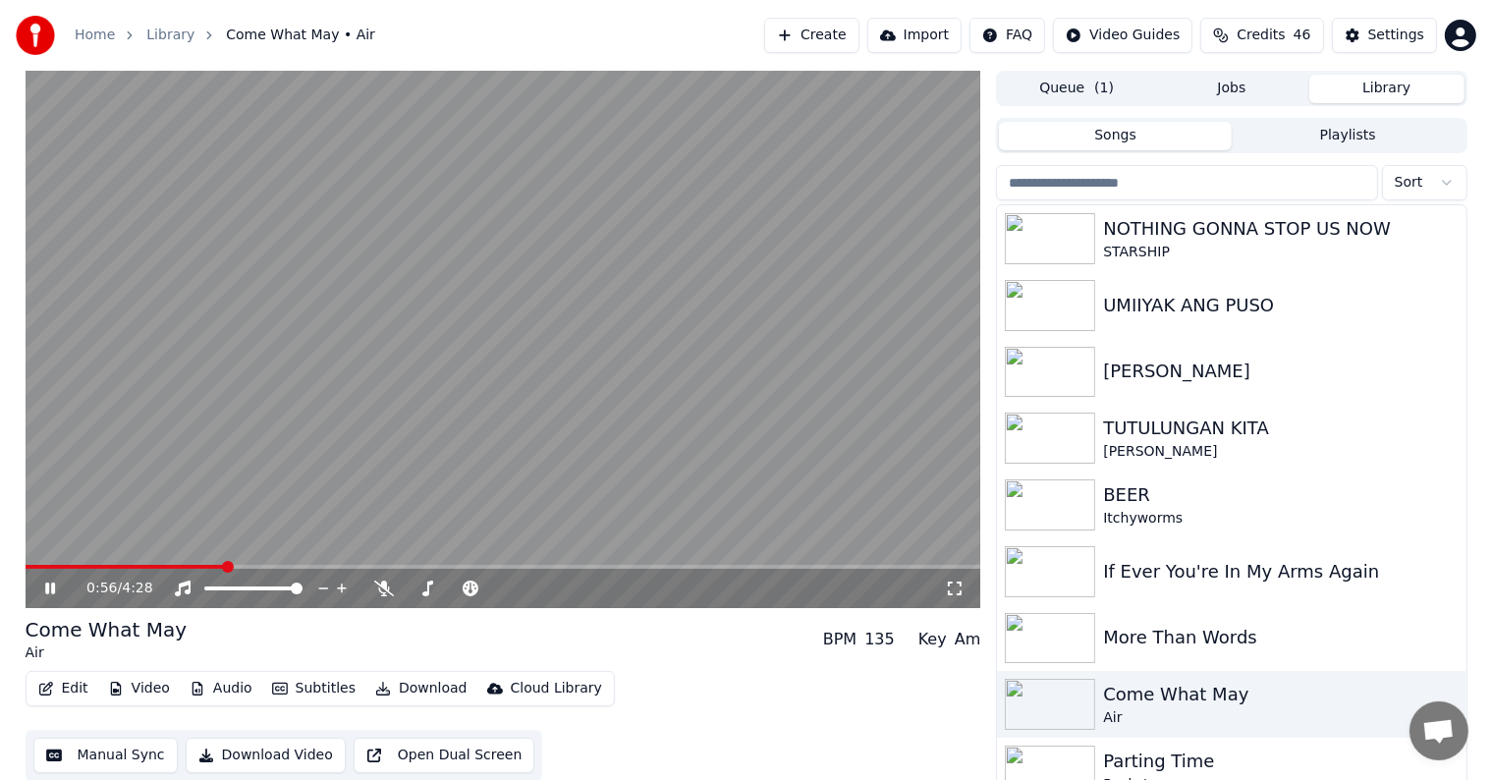
click at [224, 567] on span at bounding box center [504, 567] width 956 height 4
click at [325, 566] on span at bounding box center [504, 567] width 956 height 4
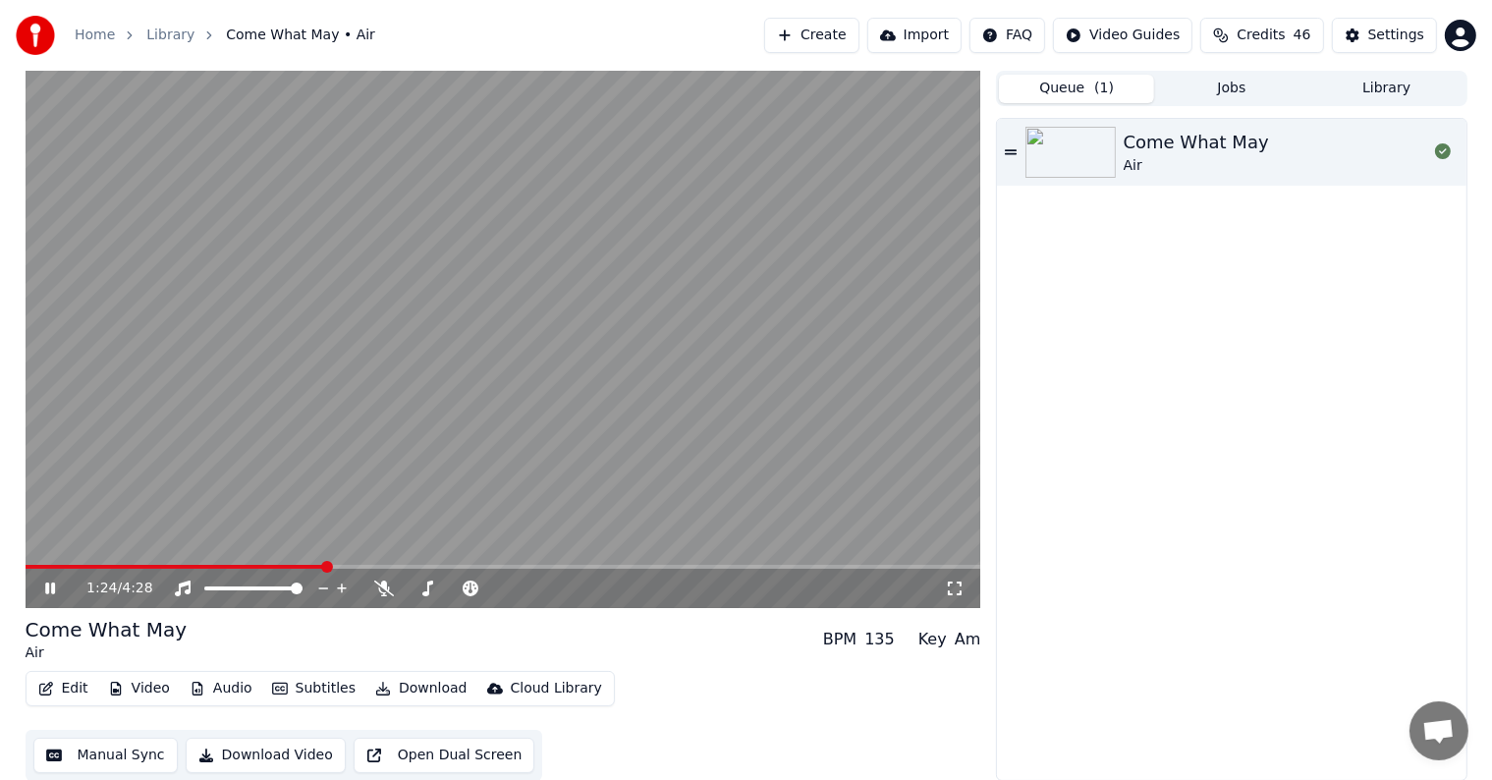
click at [1127, 85] on button "Queue ( 1 )" at bounding box center [1076, 89] width 155 height 28
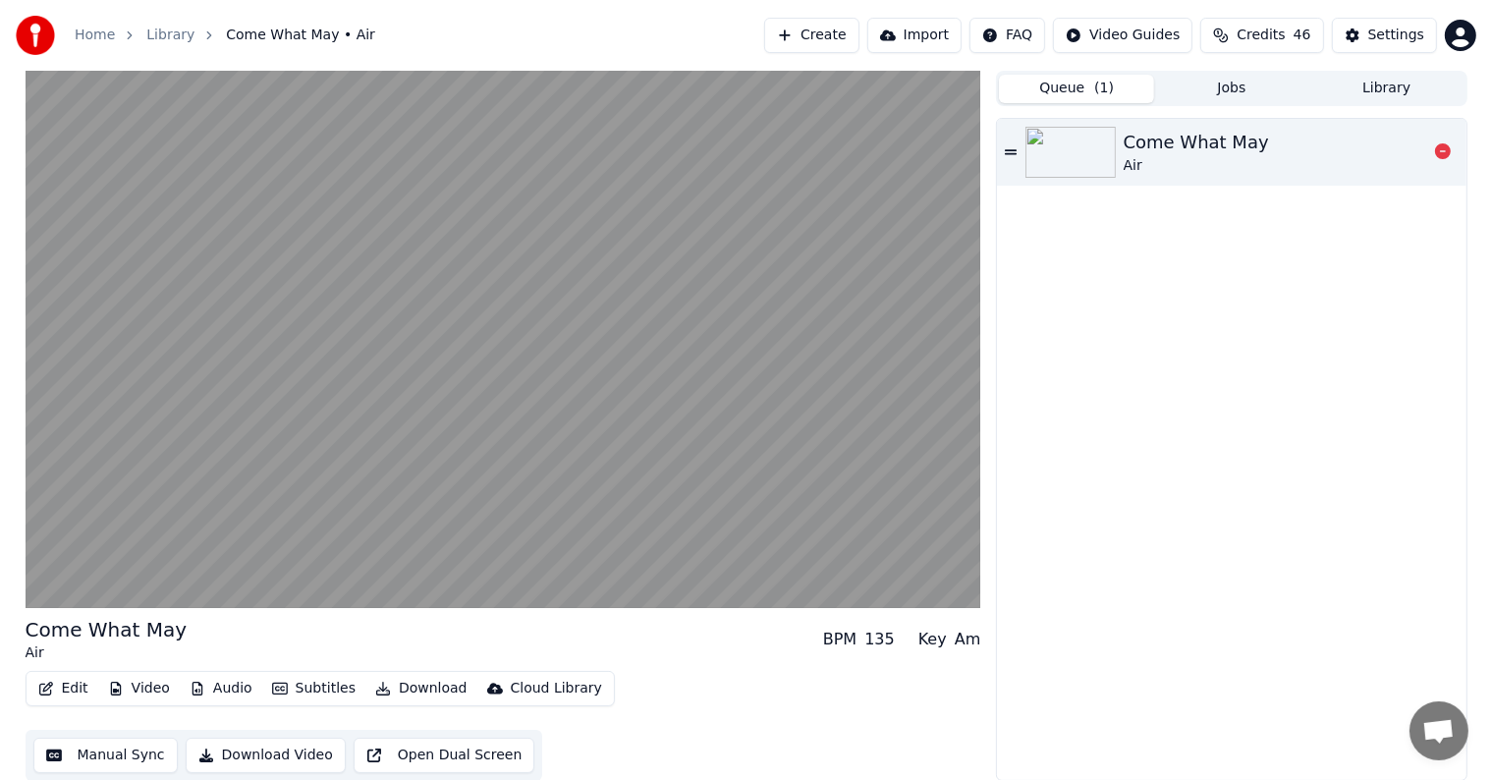
click at [1180, 137] on div "Come What May" at bounding box center [1195, 142] width 145 height 27
click at [1011, 154] on icon at bounding box center [1011, 152] width 12 height 14
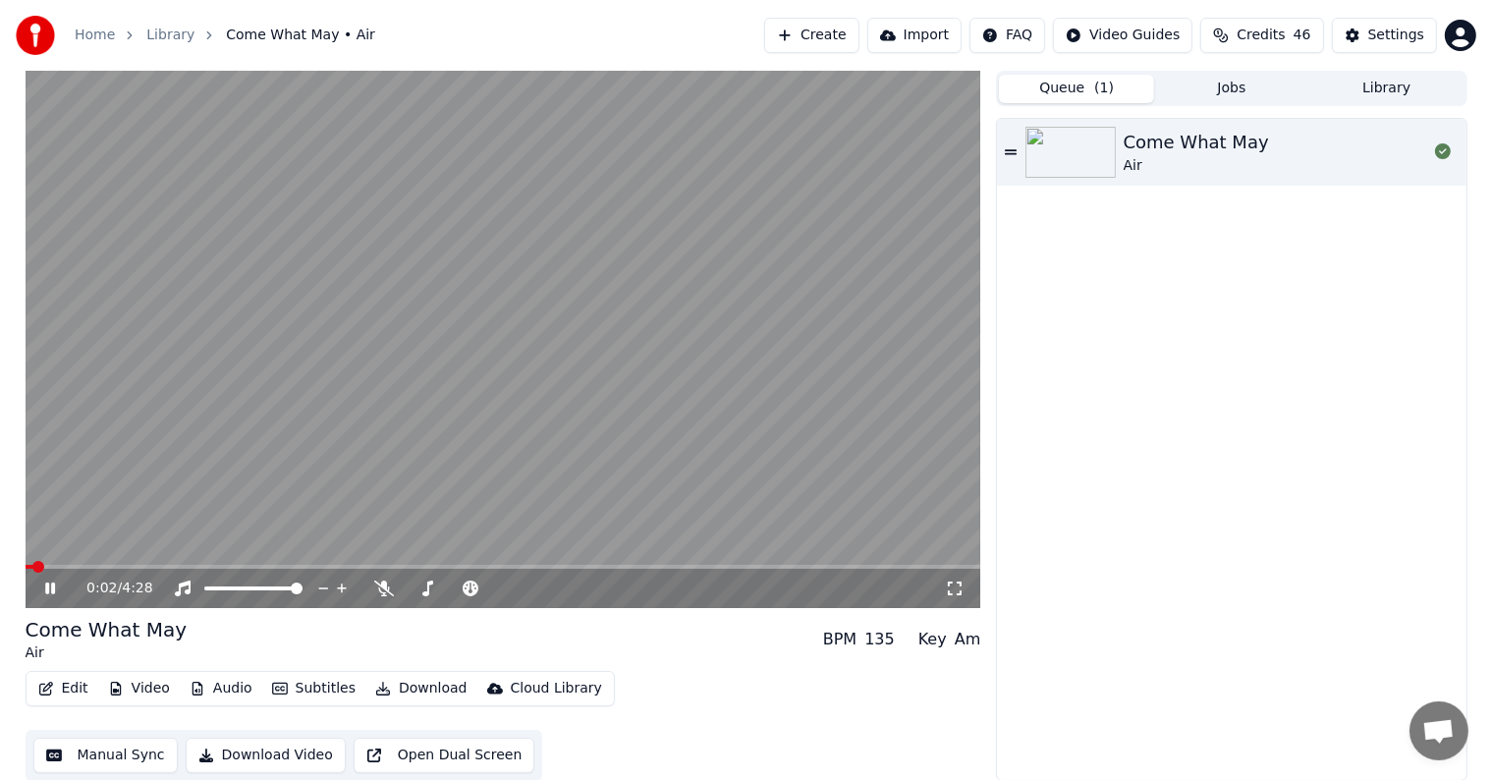
click at [271, 560] on video at bounding box center [504, 339] width 956 height 537
click at [275, 565] on div "0:02 / 4:28" at bounding box center [504, 339] width 956 height 537
click at [275, 568] on span at bounding box center [504, 567] width 956 height 4
click at [354, 566] on span at bounding box center [504, 567] width 956 height 4
